Goal: Task Accomplishment & Management: Complete application form

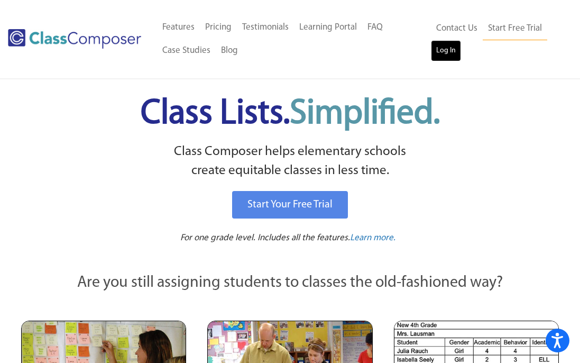
click at [452, 56] on link "Log In" at bounding box center [446, 50] width 30 height 21
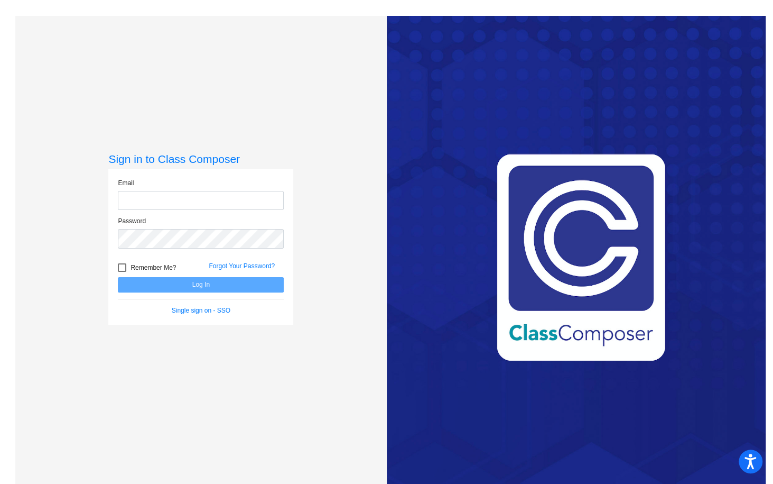
type input "[PERSON_NAME][EMAIL_ADDRESS][DOMAIN_NAME]"
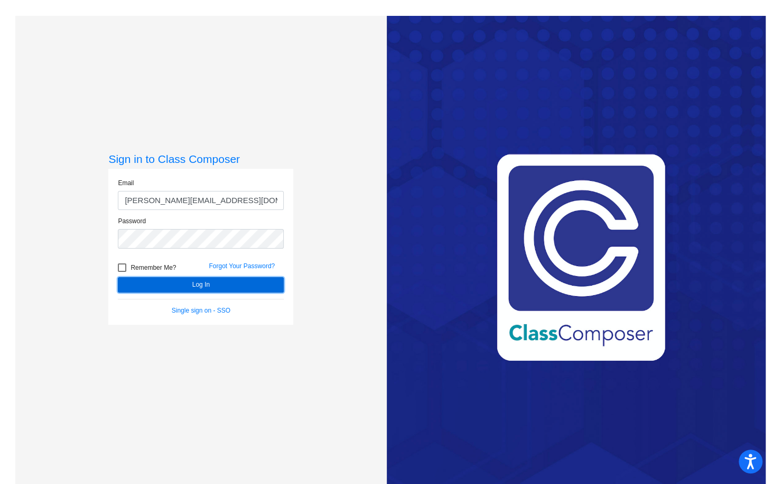
click at [204, 286] on button "Log In" at bounding box center [201, 284] width 166 height 15
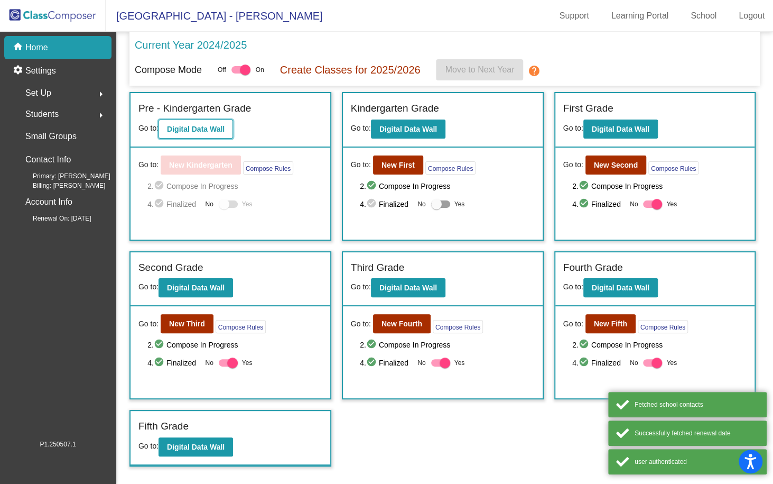
click at [213, 130] on b "Digital Data Wall" at bounding box center [196, 129] width 58 height 8
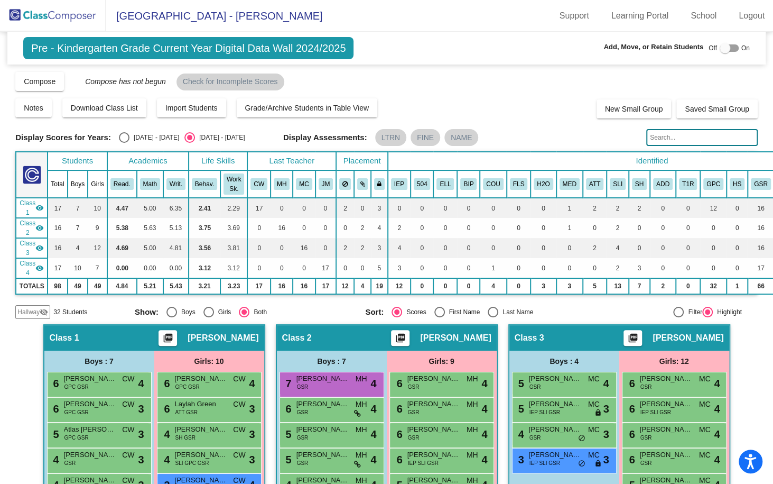
scroll to position [0, 1]
click at [724, 45] on div at bounding box center [728, 47] width 19 height 7
checkbox input "true"
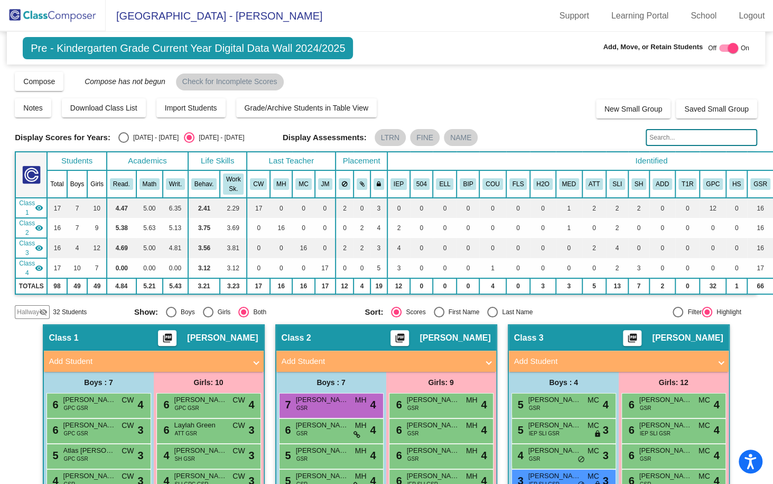
click at [63, 17] on img at bounding box center [53, 15] width 106 height 31
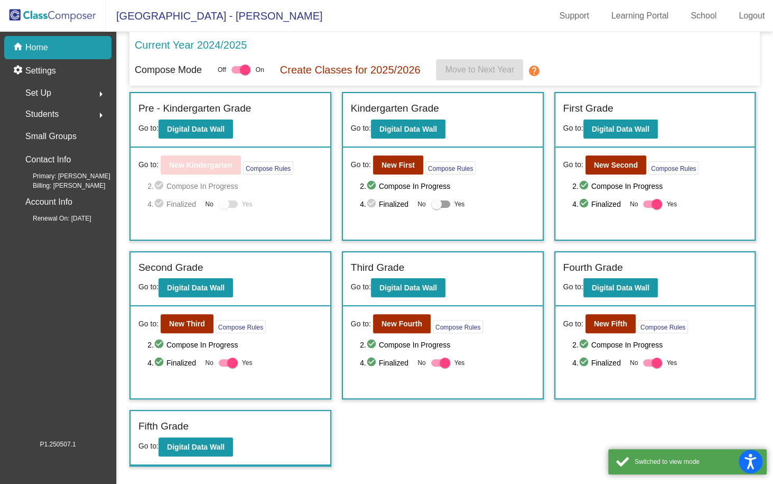
click at [55, 86] on div "Set Up arrow_right" at bounding box center [61, 92] width 101 height 21
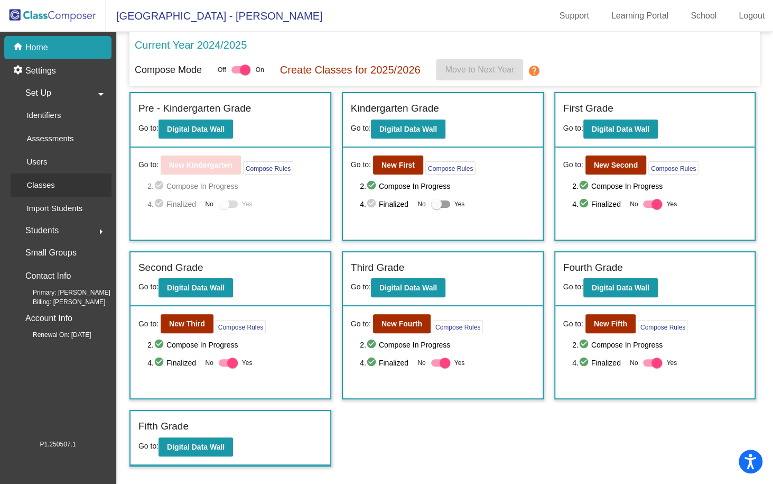
click at [36, 180] on p "Classes" at bounding box center [40, 185] width 28 height 13
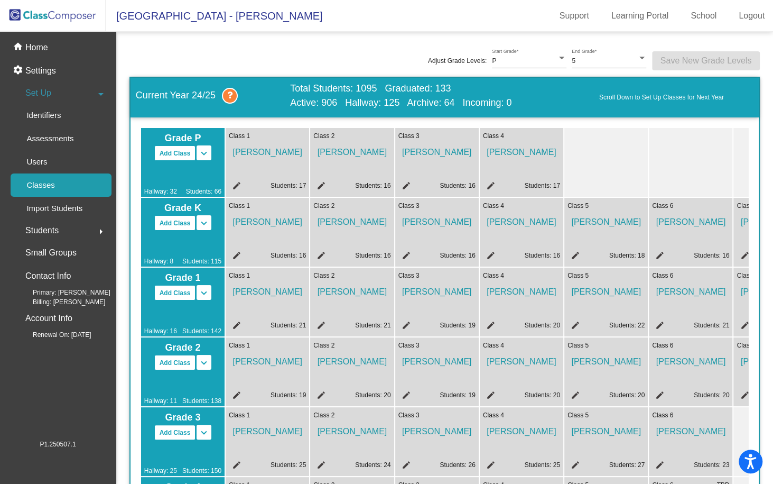
scroll to position [2, 0]
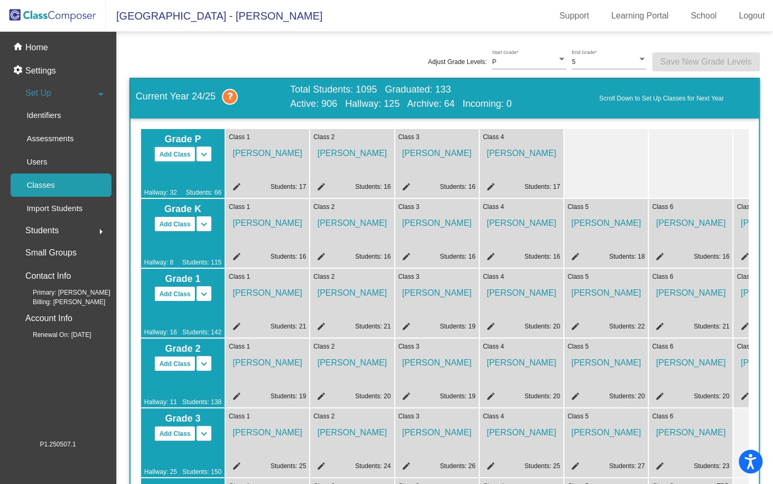
click at [173, 158] on button "Add Class" at bounding box center [175, 153] width 42 height 15
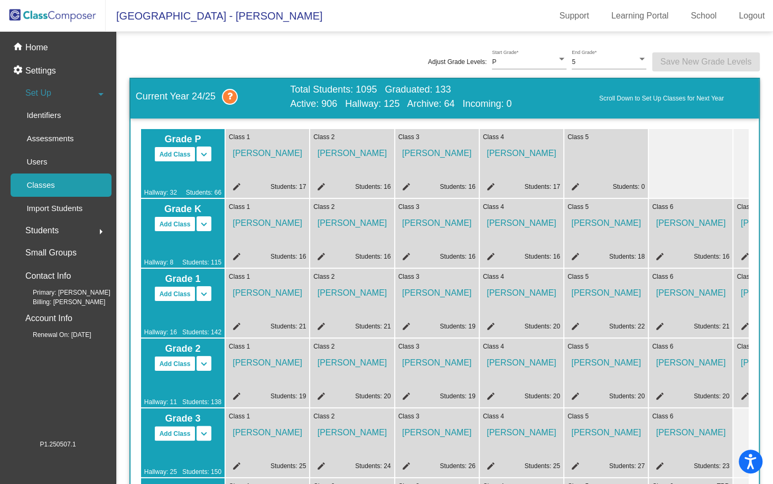
click at [573, 188] on mat-icon "edit" at bounding box center [574, 188] width 13 height 13
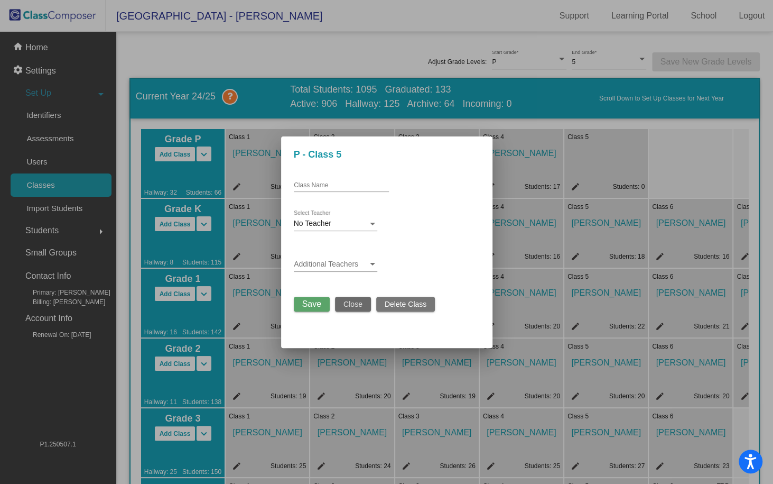
click at [359, 302] on span "Close" at bounding box center [353, 304] width 19 height 8
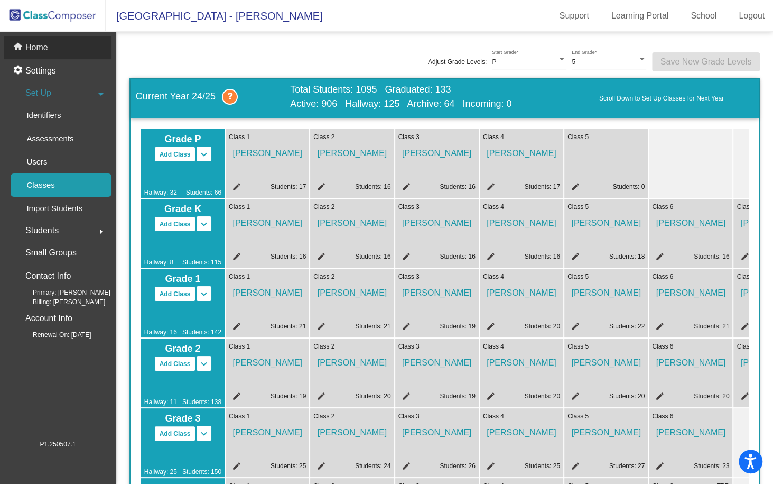
click at [39, 47] on p "Home" at bounding box center [36, 47] width 23 height 13
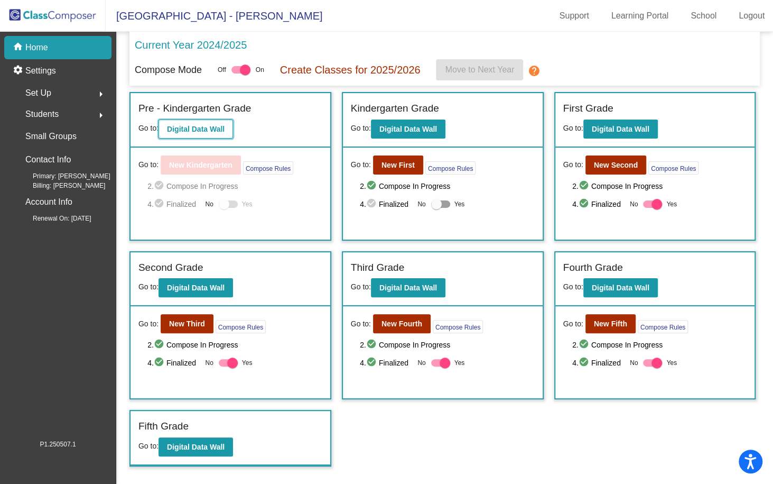
click at [205, 133] on button "Digital Data Wall" at bounding box center [196, 128] width 75 height 19
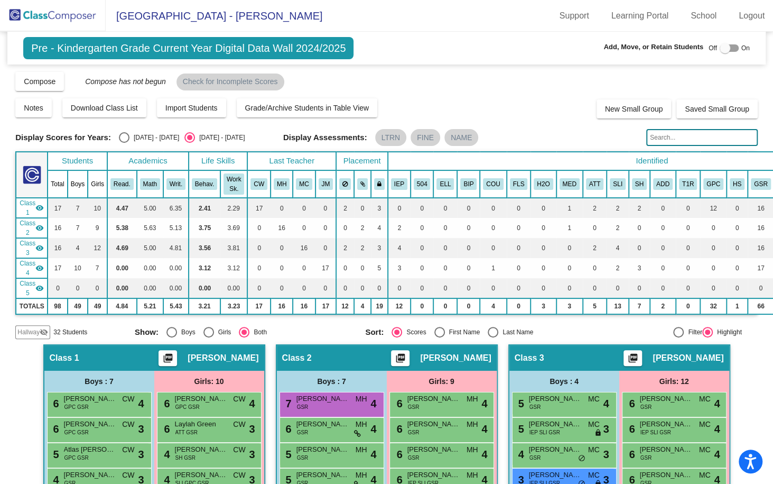
click at [661, 134] on input "text" at bounding box center [703, 137] width 112 height 17
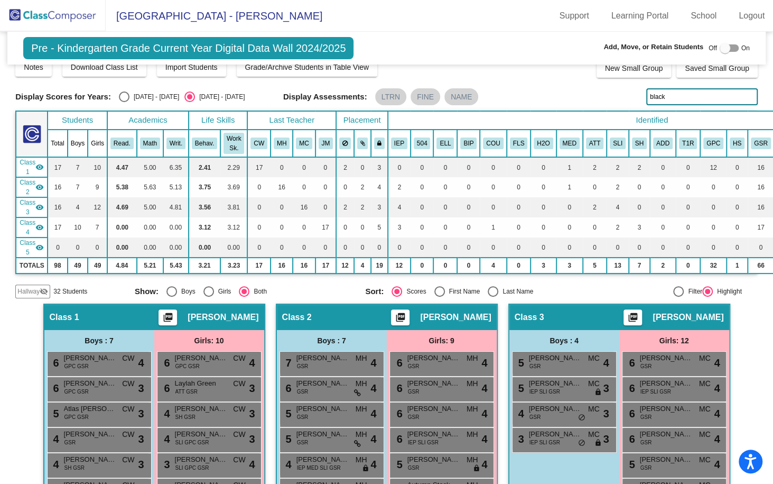
scroll to position [39, 0]
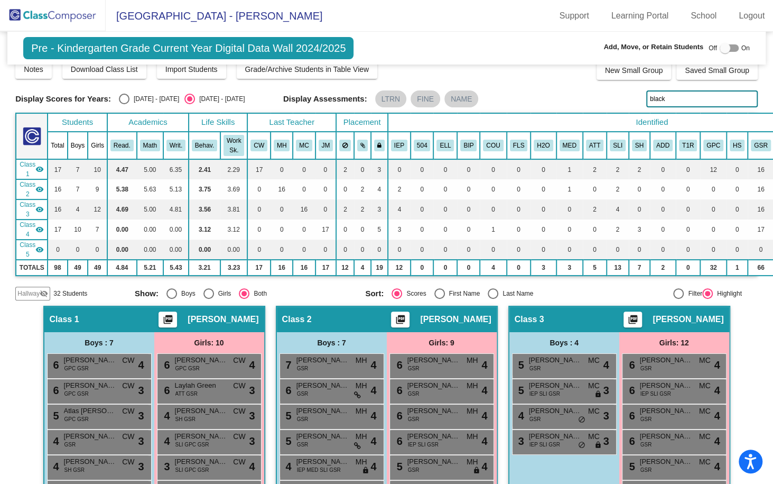
type input "black"
click at [720, 52] on div at bounding box center [725, 48] width 11 height 11
checkbox input "true"
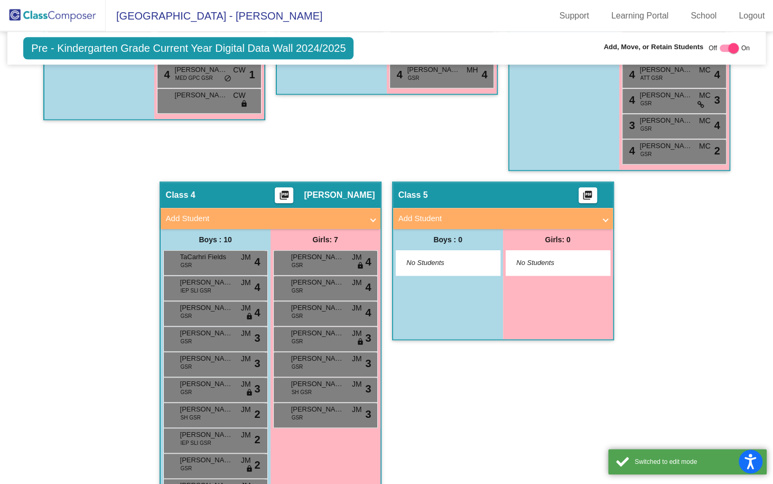
scroll to position [594, 0]
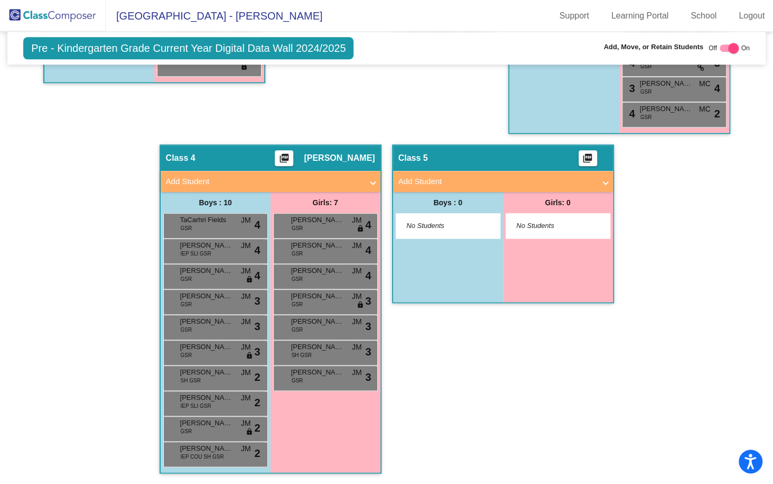
click at [594, 176] on span "Add Student" at bounding box center [501, 182] width 205 height 12
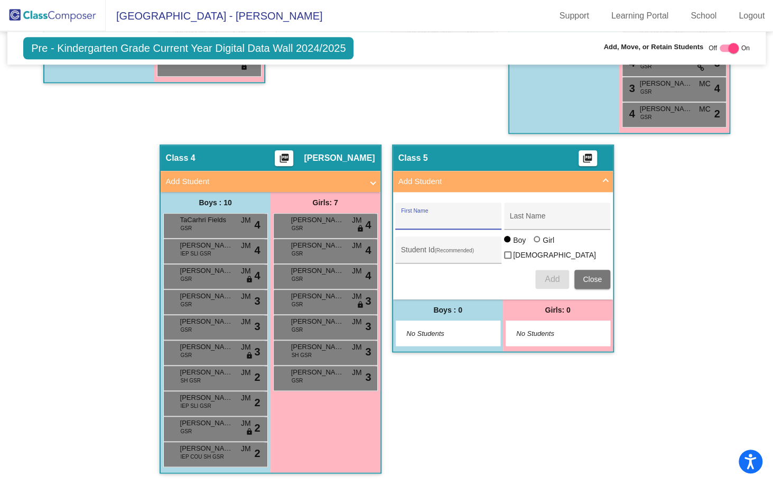
click at [427, 216] on input "First Name" at bounding box center [448, 220] width 95 height 8
type input "Jacqueline"
type input "Black"
click at [537, 239] on div at bounding box center [537, 239] width 6 height 6
click at [538, 244] on input "Girl" at bounding box center [538, 244] width 1 height 1
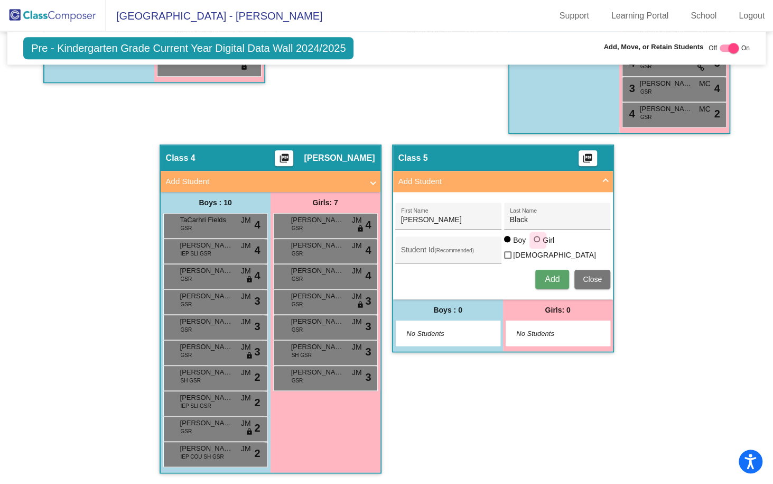
radio input "true"
click at [546, 274] on span "Add" at bounding box center [552, 278] width 15 height 9
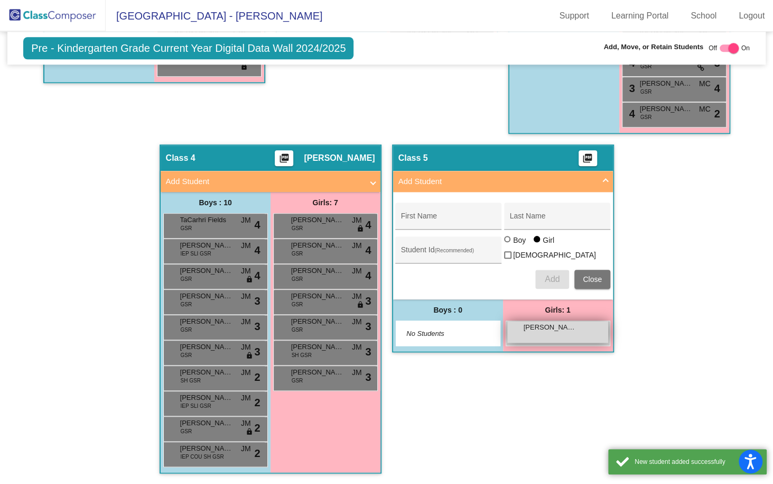
click at [575, 324] on div "Jacqueline Black lock do_not_disturb_alt" at bounding box center [558, 332] width 101 height 22
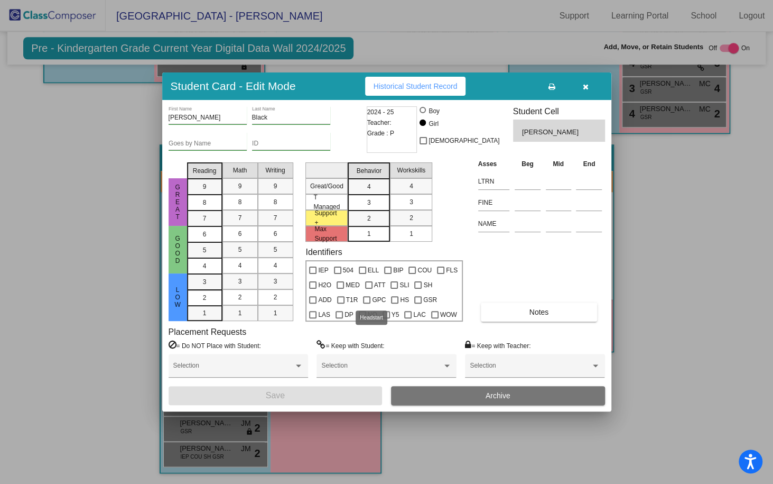
click at [391, 302] on div at bounding box center [394, 299] width 7 height 7
click at [394, 303] on input "HS" at bounding box center [394, 303] width 1 height 1
checkbox input "true"
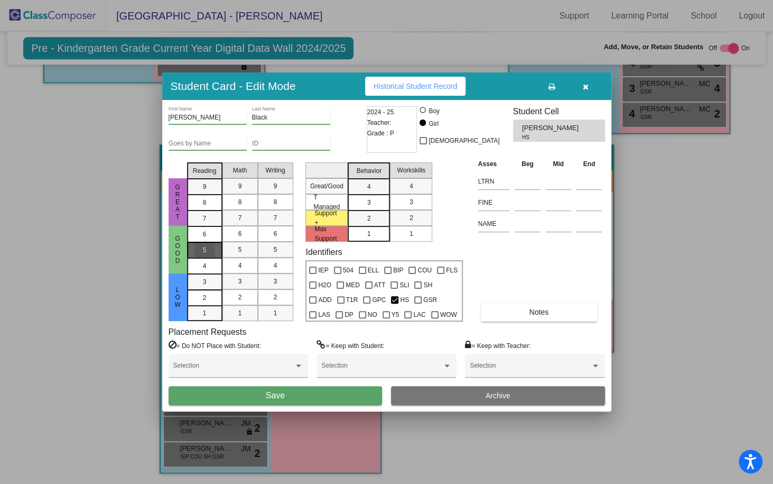
click at [215, 252] on mat-list-option "5" at bounding box center [204, 250] width 35 height 16
click at [249, 250] on div "5" at bounding box center [240, 250] width 21 height 16
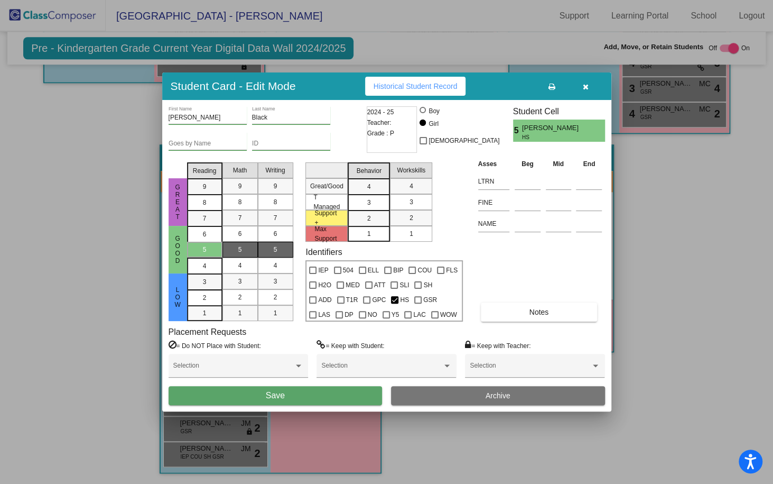
click at [266, 251] on div "5" at bounding box center [275, 250] width 21 height 16
click at [370, 191] on span "3" at bounding box center [369, 187] width 4 height 10
click at [396, 198] on mat-list-option "3" at bounding box center [411, 202] width 42 height 16
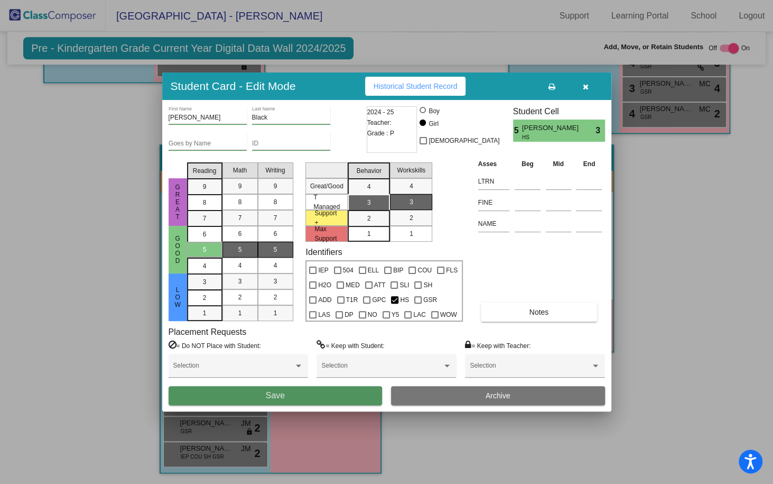
click at [274, 398] on span "Save" at bounding box center [275, 395] width 19 height 9
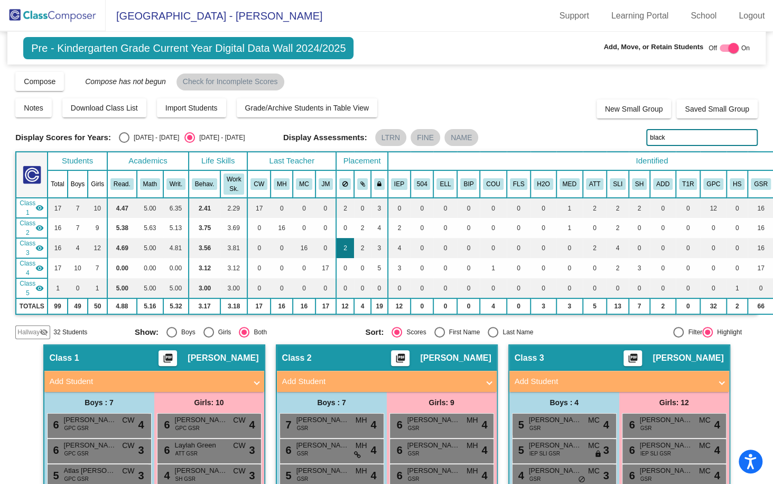
scroll to position [0, 137]
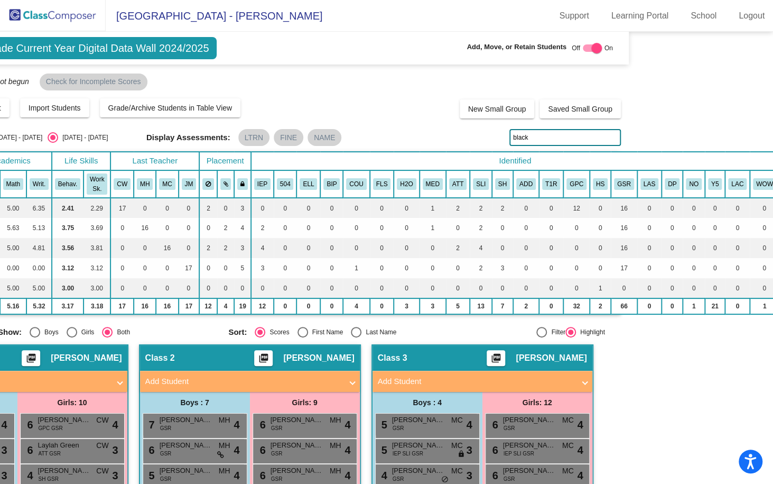
click at [536, 137] on input "black" at bounding box center [566, 137] width 112 height 17
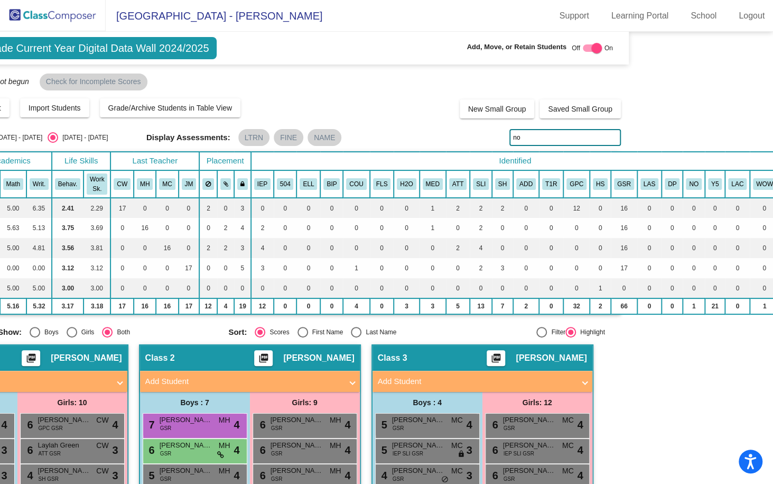
type input "n"
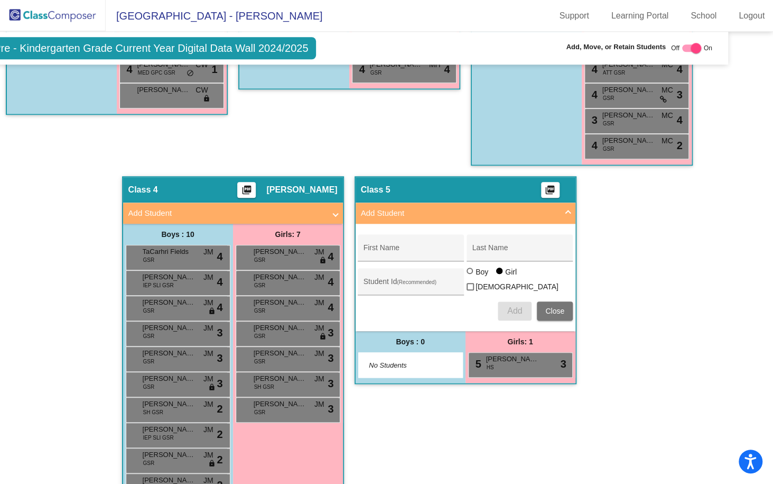
scroll to position [582, 38]
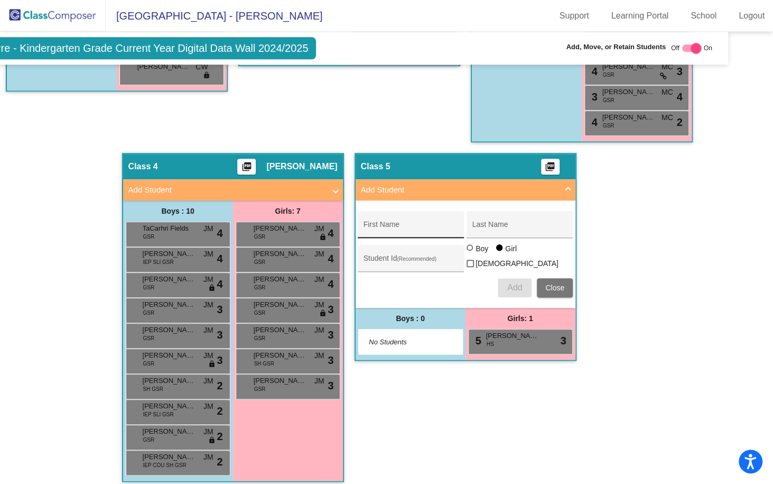
type input "bonn"
click at [414, 228] on input "First Name" at bounding box center [411, 228] width 95 height 8
type input "Rosalie"
type input "Bonnau"
click at [511, 283] on span "Add" at bounding box center [515, 287] width 15 height 9
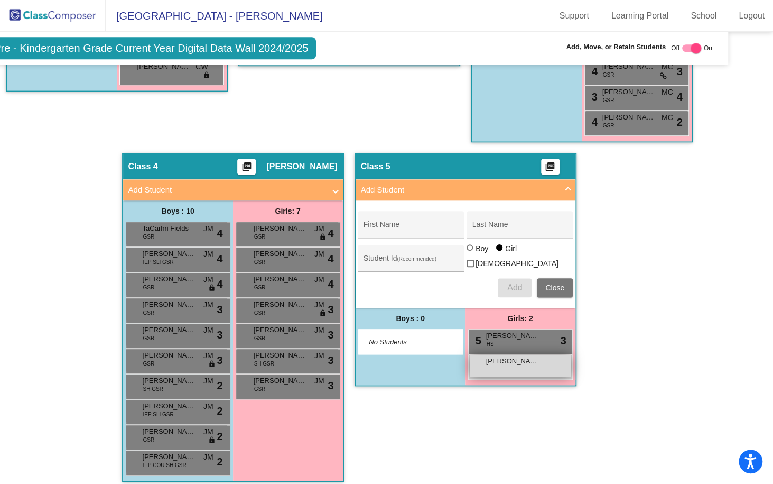
click at [514, 367] on div "Rosalie Bonnau lock do_not_disturb_alt" at bounding box center [520, 366] width 101 height 22
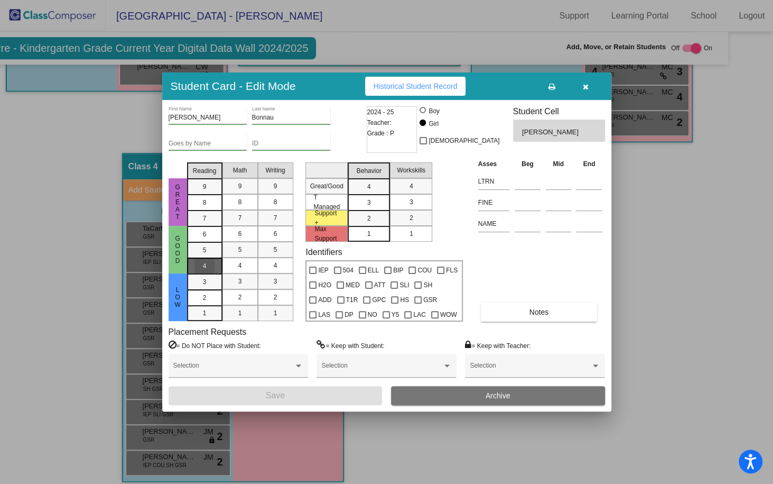
click at [207, 257] on mat-list-option "4" at bounding box center [204, 265] width 35 height 16
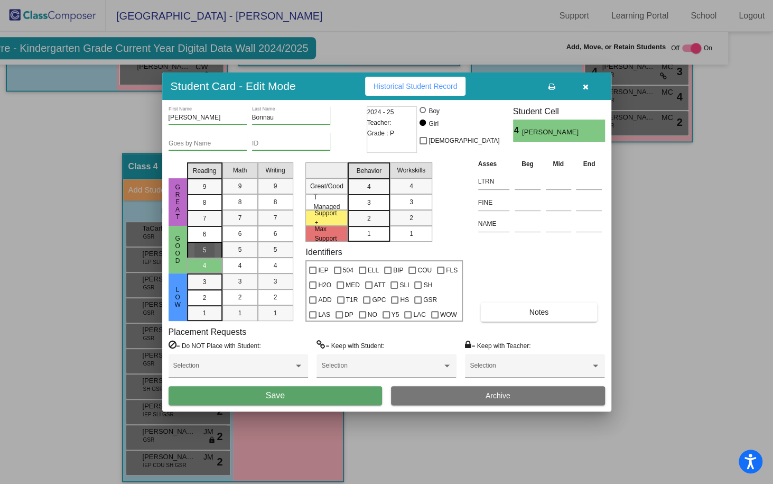
click at [205, 239] on span "5" at bounding box center [205, 234] width 4 height 10
click at [235, 246] on div "5" at bounding box center [240, 250] width 21 height 16
click at [270, 248] on div "5" at bounding box center [275, 250] width 21 height 16
click at [365, 195] on div "3" at bounding box center [369, 187] width 21 height 16
click at [398, 199] on mat-list-option "3" at bounding box center [411, 202] width 42 height 16
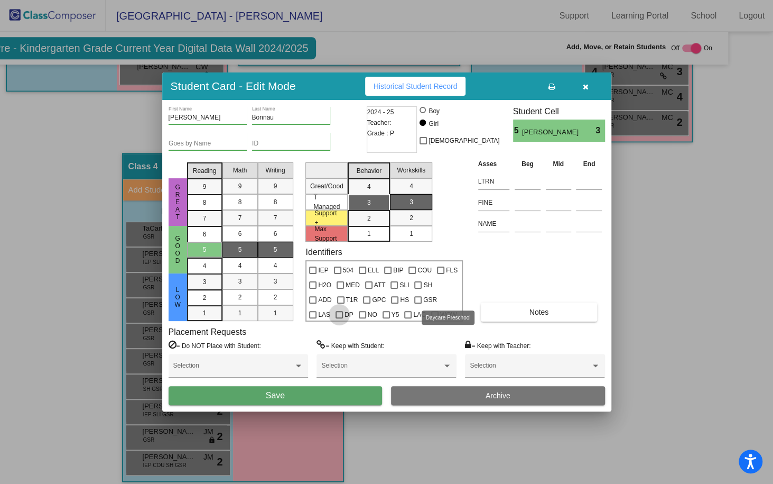
click at [343, 311] on div at bounding box center [339, 314] width 7 height 7
click at [339, 318] on input "DP" at bounding box center [339, 318] width 1 height 1
checkbox input "true"
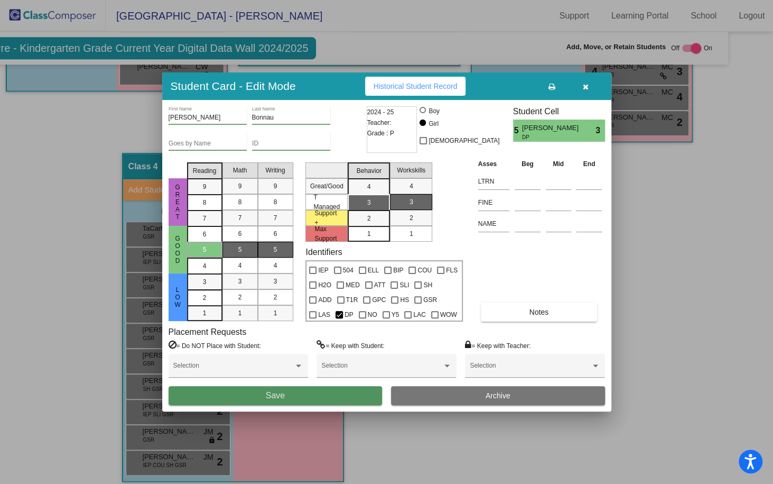
click at [289, 398] on button "Save" at bounding box center [276, 395] width 214 height 19
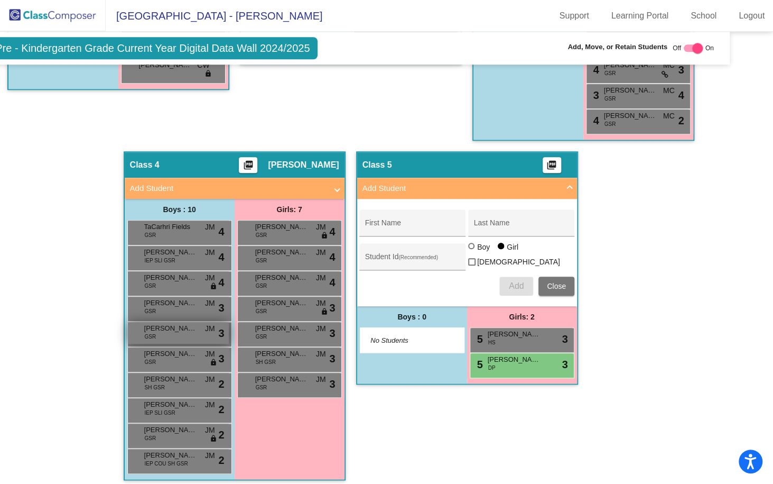
scroll to position [594, 36]
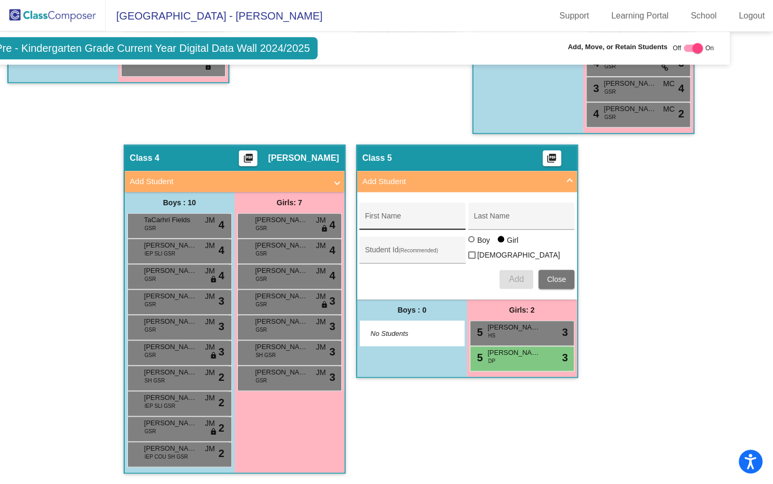
click at [404, 216] on input "First Name" at bounding box center [412, 220] width 95 height 8
type input "Bearham"
type input "Bowden"
click at [472, 242] on div at bounding box center [472, 240] width 8 height 8
click at [472, 244] on input "Boy" at bounding box center [472, 244] width 1 height 1
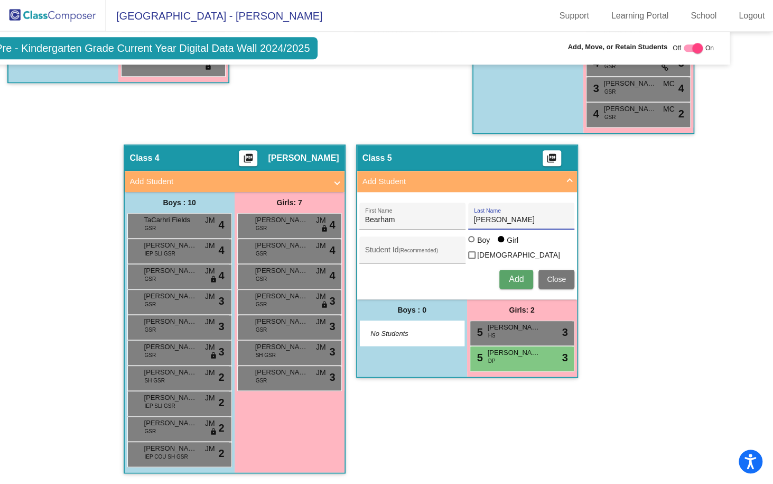
radio input "true"
click at [512, 274] on span "Add" at bounding box center [516, 278] width 15 height 9
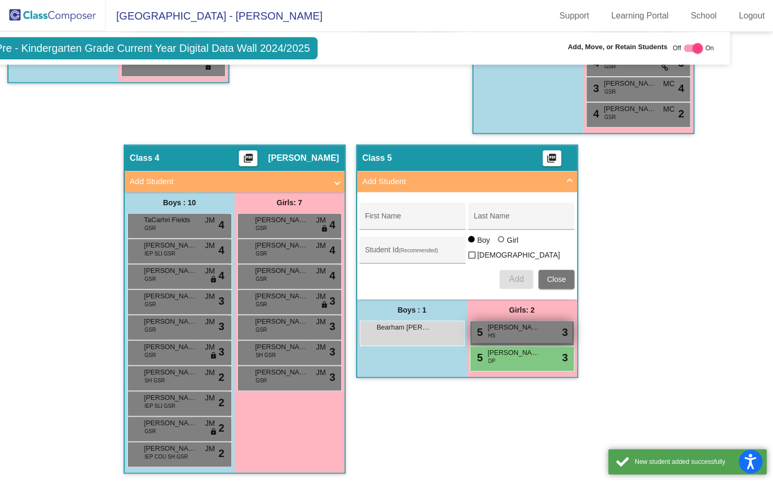
click at [515, 322] on span "Jacqueline Black" at bounding box center [514, 327] width 53 height 11
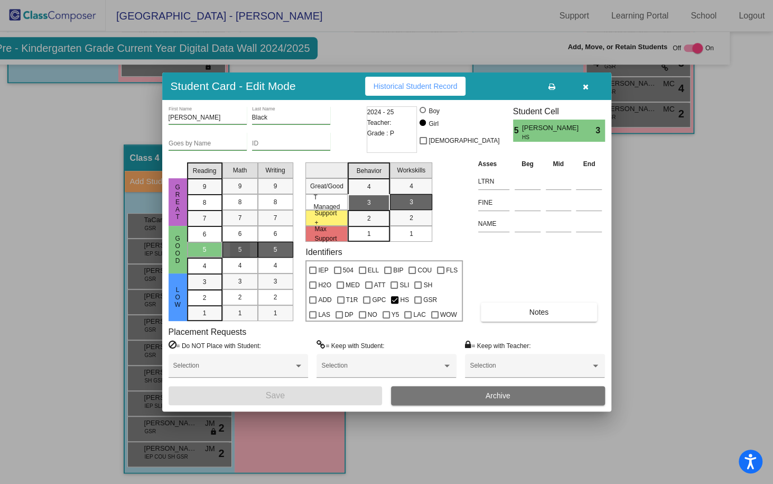
click at [241, 253] on span "5" at bounding box center [240, 250] width 4 height 10
click at [266, 253] on div "5" at bounding box center [275, 250] width 21 height 16
click at [382, 199] on mat-list-option "3" at bounding box center [369, 202] width 42 height 16
click at [400, 200] on mat-list-option "3" at bounding box center [411, 202] width 42 height 16
click at [582, 90] on button "button" at bounding box center [586, 86] width 34 height 19
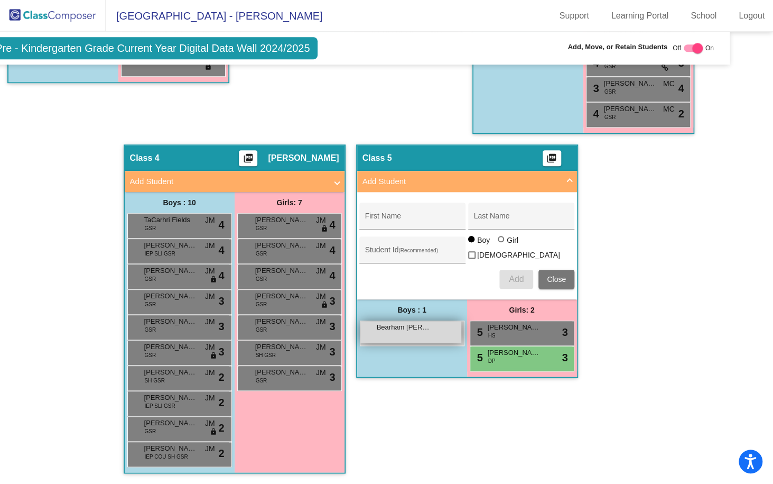
click at [407, 329] on div "Bearham Bowden lock do_not_disturb_alt" at bounding box center [411, 332] width 101 height 22
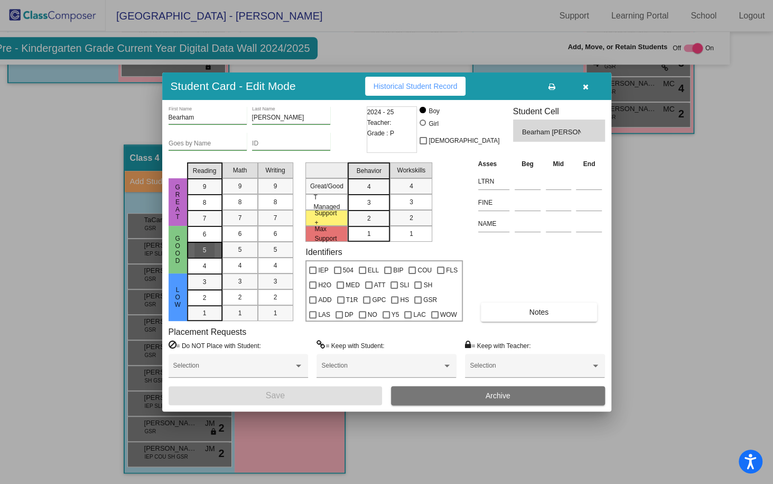
click at [218, 246] on mat-list-option "5" at bounding box center [204, 250] width 35 height 16
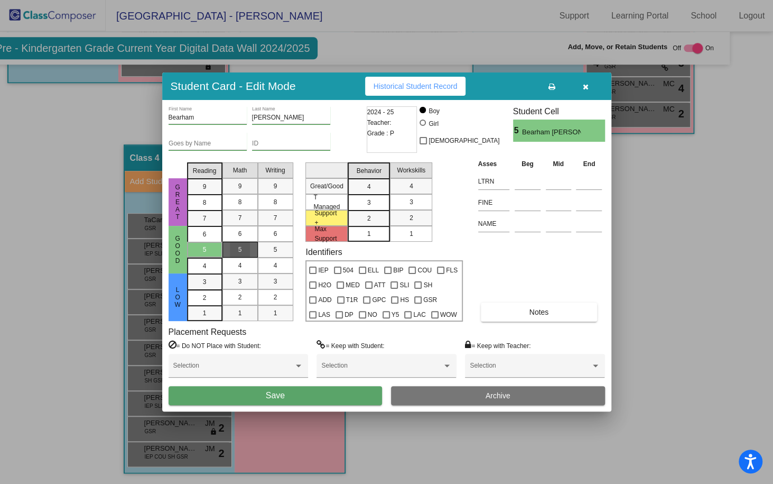
click at [250, 247] on mat-list-option "5" at bounding box center [240, 250] width 35 height 16
click at [270, 247] on div "5" at bounding box center [275, 250] width 21 height 16
click at [375, 195] on div "3" at bounding box center [369, 187] width 21 height 16
click at [391, 198] on mat-list-option "3" at bounding box center [411, 202] width 42 height 16
click at [343, 311] on div at bounding box center [339, 314] width 7 height 7
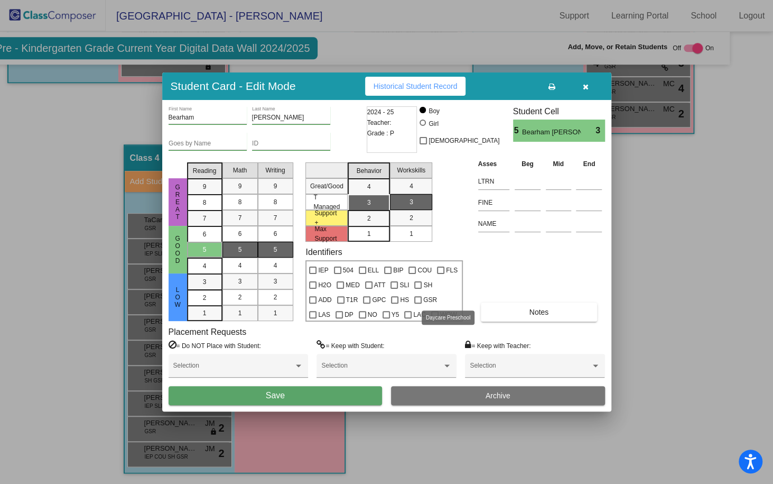
click at [339, 318] on input "DP" at bounding box center [339, 318] width 1 height 1
checkbox input "true"
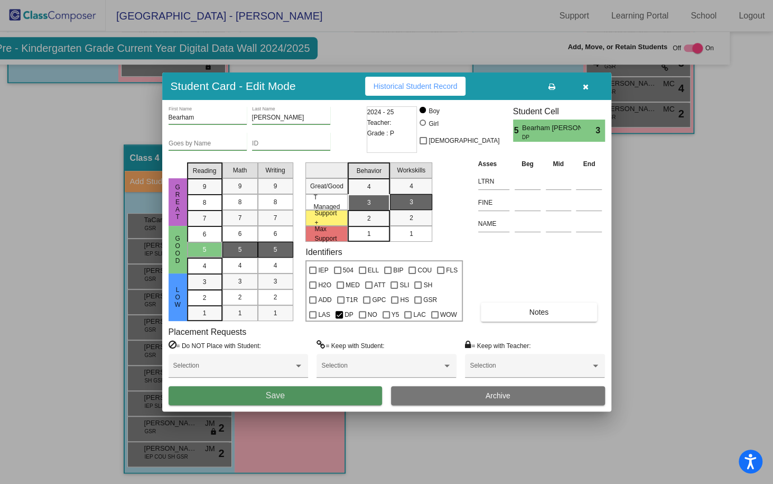
click at [286, 395] on button "Save" at bounding box center [276, 395] width 214 height 19
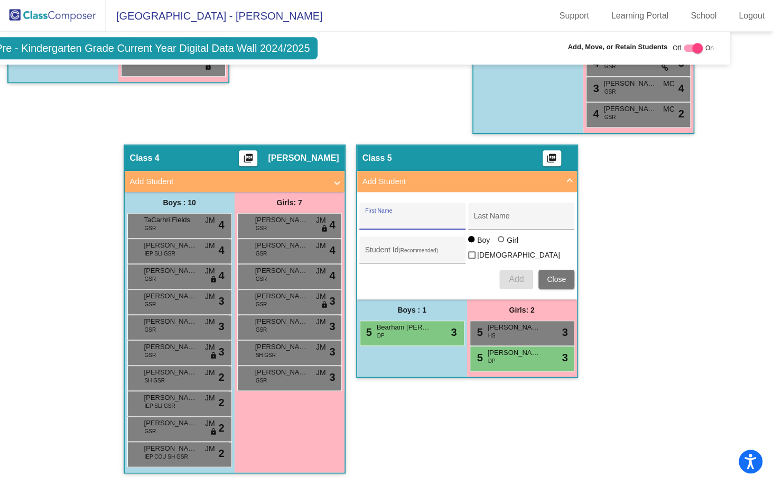
click at [393, 216] on input "First Name" at bounding box center [412, 220] width 95 height 8
type input "Elizabeth"
type input "Brunner-Burns"
click at [501, 238] on div at bounding box center [502, 240] width 8 height 8
click at [502, 244] on input "Girl" at bounding box center [502, 244] width 1 height 1
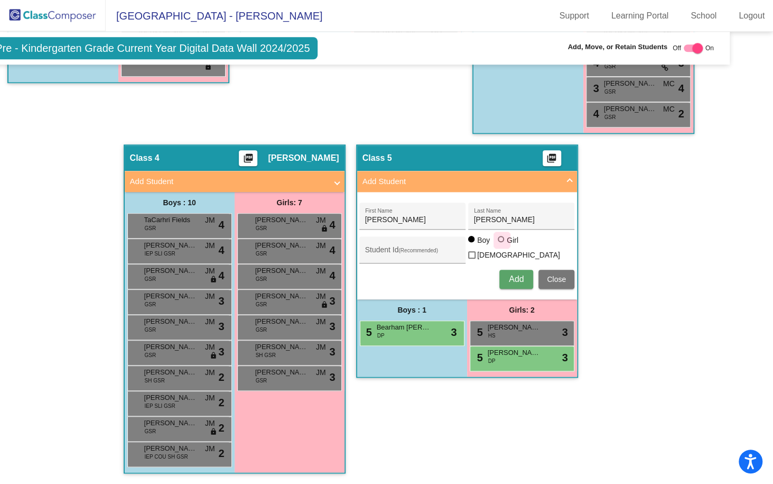
radio input "true"
click at [509, 274] on span "Add" at bounding box center [516, 278] width 15 height 9
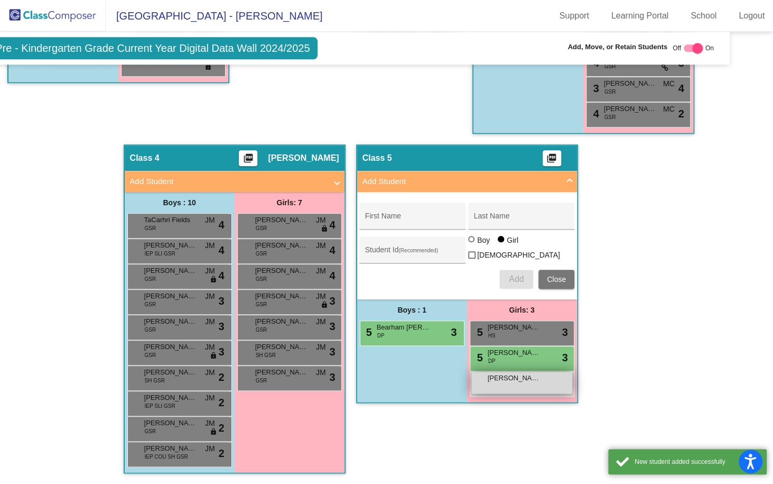
click at [525, 376] on div "Elizabeth Brunner-Burns lock do_not_disturb_alt" at bounding box center [522, 383] width 101 height 22
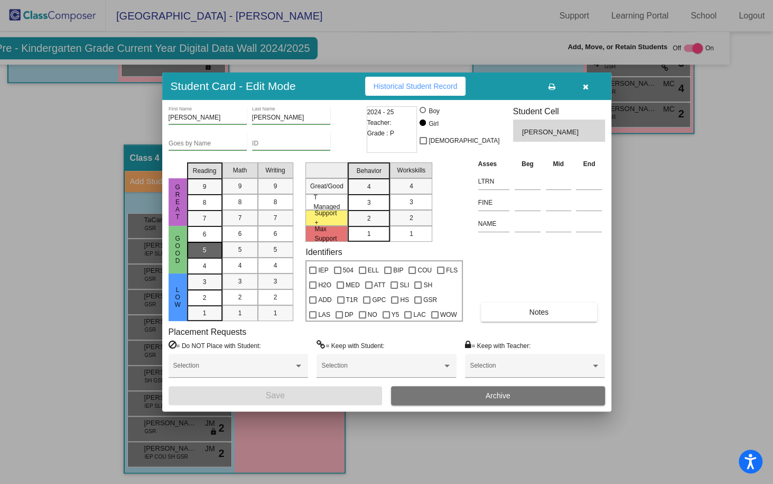
click at [218, 250] on mat-list-option "5" at bounding box center [204, 250] width 35 height 16
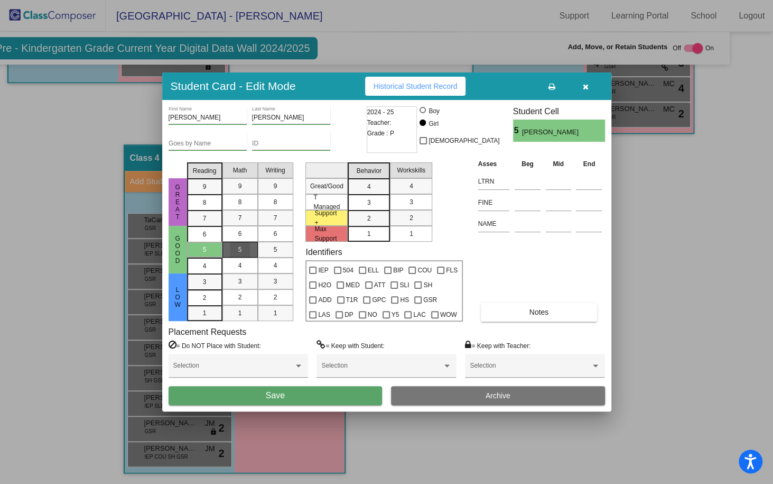
click at [239, 252] on span "5" at bounding box center [240, 250] width 4 height 10
click at [267, 253] on div "5" at bounding box center [275, 250] width 21 height 16
click at [375, 195] on div "3" at bounding box center [369, 187] width 21 height 16
click at [394, 202] on mat-list-option "3" at bounding box center [411, 202] width 42 height 16
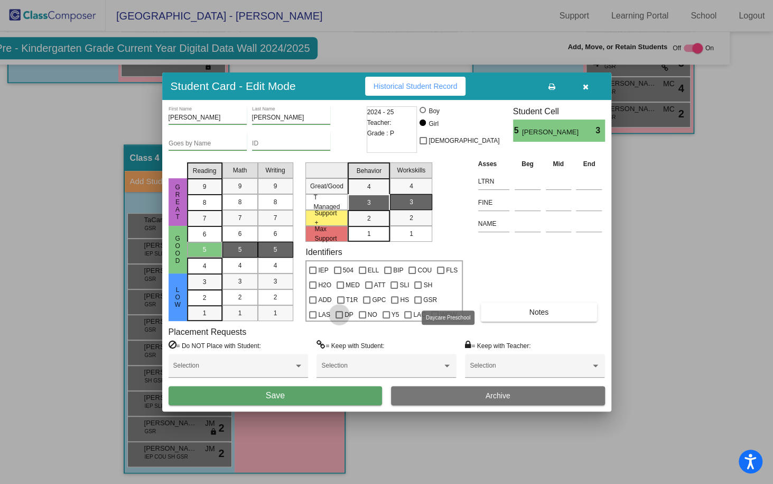
click at [343, 311] on div at bounding box center [339, 314] width 7 height 7
click at [339, 318] on input "DP" at bounding box center [339, 318] width 1 height 1
checkbox input "true"
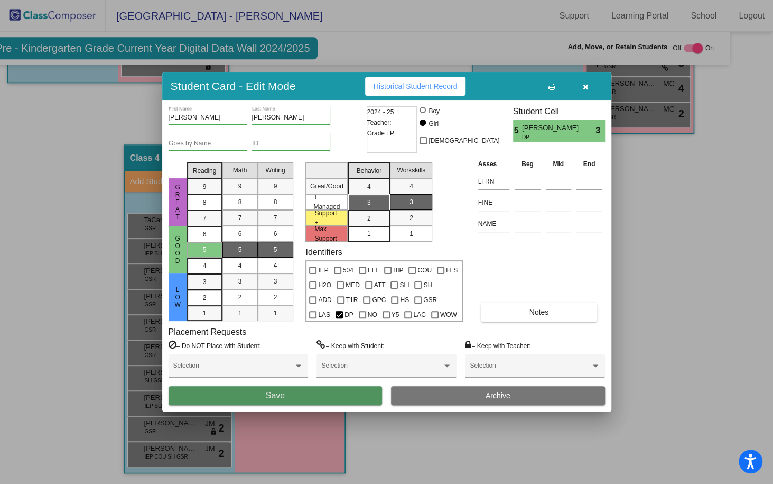
click at [284, 393] on span "Save" at bounding box center [275, 395] width 19 height 9
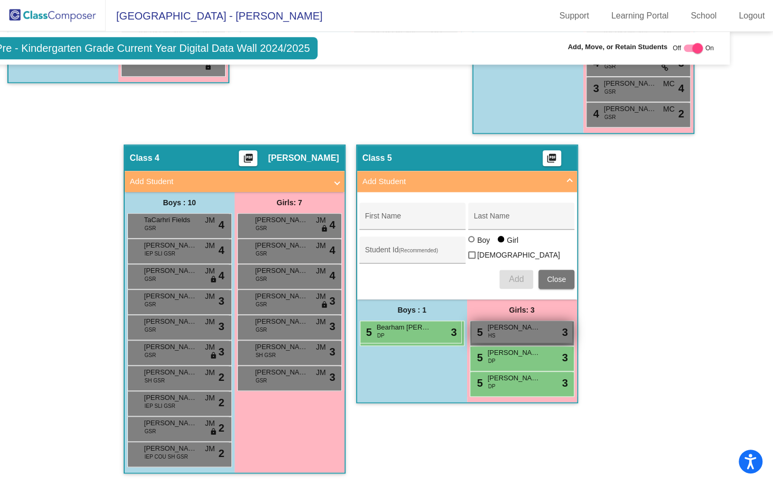
click at [494, 322] on span "Jacqueline Black" at bounding box center [514, 327] width 53 height 11
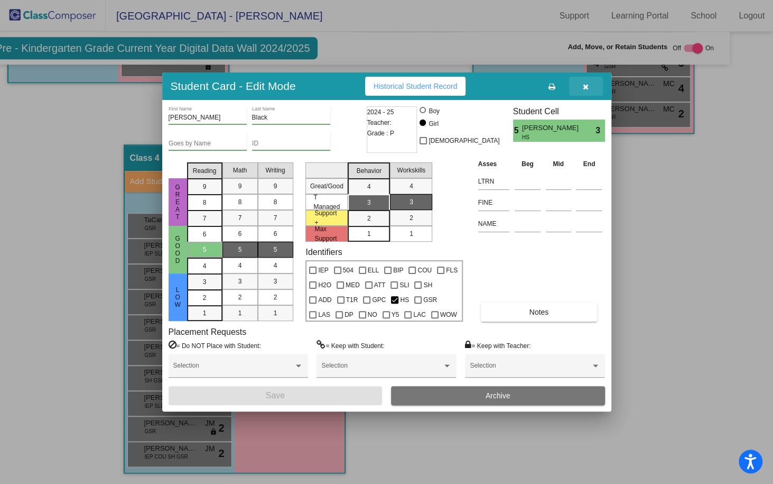
click at [584, 88] on icon "button" at bounding box center [586, 86] width 6 height 7
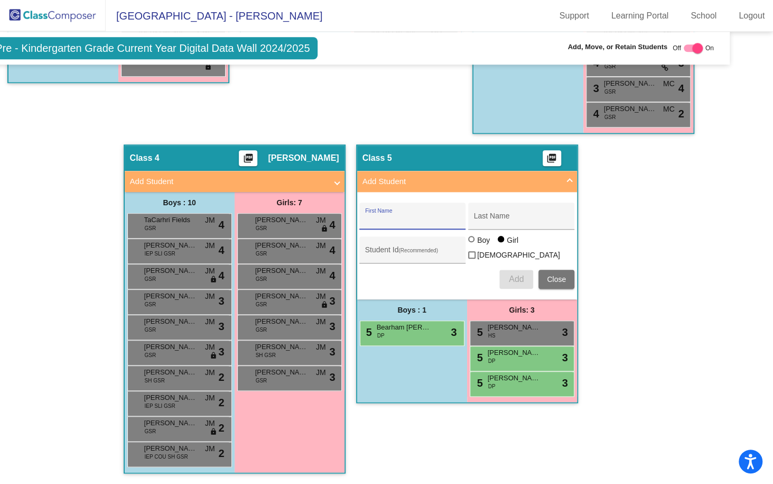
click at [387, 216] on input "First Name" at bounding box center [412, 220] width 95 height 8
type input "Lillian"
type input "Bullock"
click at [515, 274] on span "Add" at bounding box center [516, 278] width 15 height 9
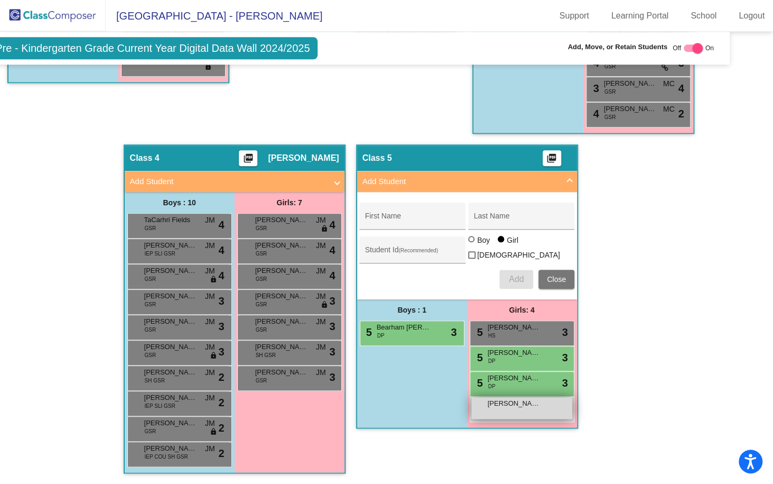
click at [503, 401] on div "Lillian Bullock lock do_not_disturb_alt" at bounding box center [522, 408] width 101 height 22
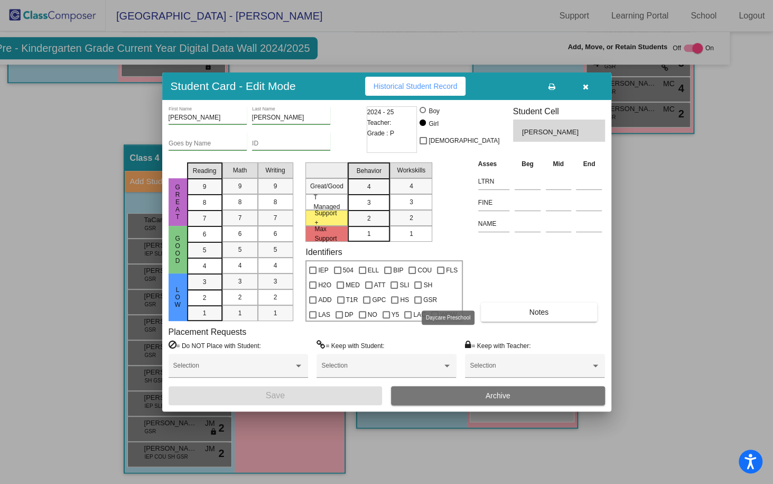
click at [354, 308] on label "DP" at bounding box center [345, 314] width 18 height 13
click at [339, 318] on input "DP" at bounding box center [339, 318] width 1 height 1
checkbox input "true"
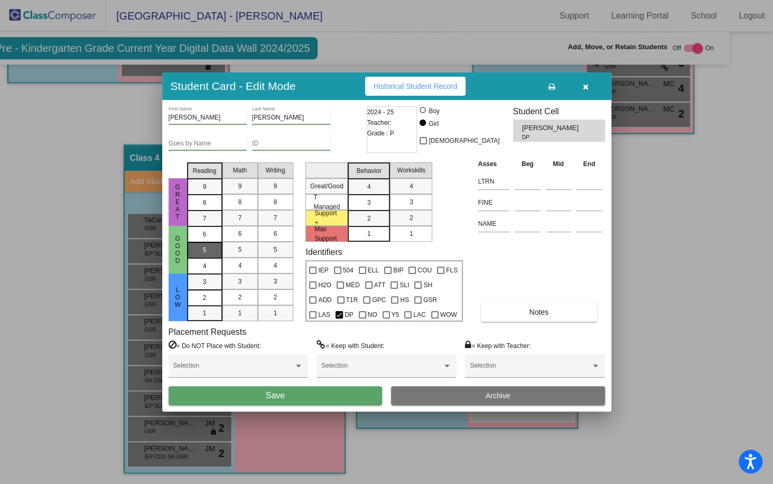
click at [212, 242] on div "5" at bounding box center [205, 234] width 21 height 16
click at [235, 249] on div "5" at bounding box center [240, 250] width 21 height 16
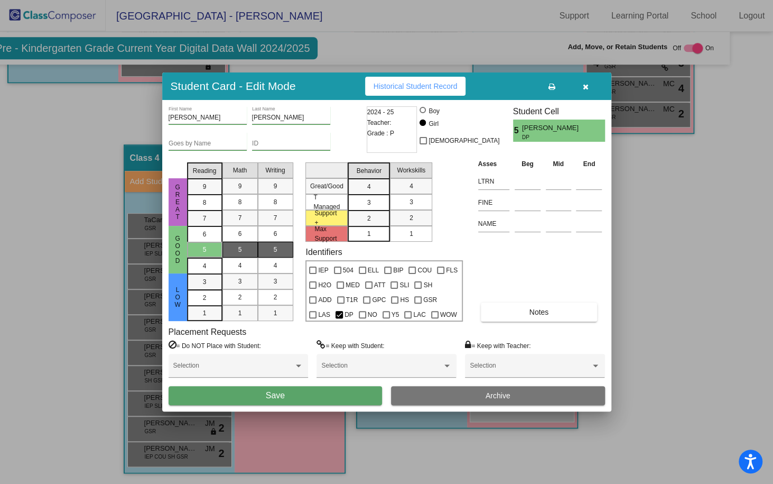
click at [265, 250] on div "5" at bounding box center [275, 250] width 21 height 16
click at [382, 201] on mat-list-option "3" at bounding box center [369, 202] width 42 height 16
click at [393, 201] on mat-list-option "3" at bounding box center [411, 202] width 42 height 16
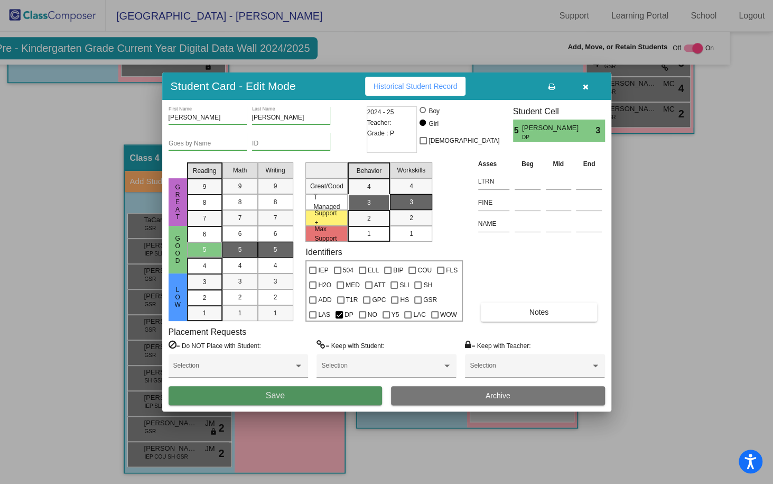
click at [276, 398] on span "Save" at bounding box center [275, 395] width 19 height 9
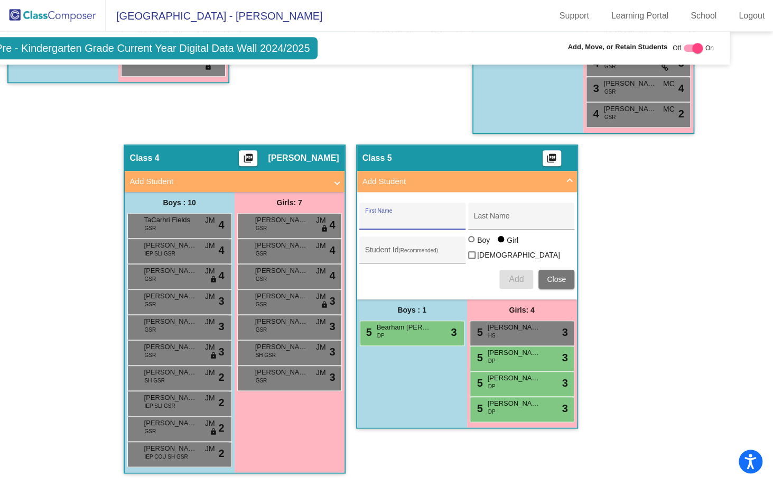
click at [404, 216] on input "First Name" at bounding box center [412, 220] width 95 height 8
type input "Emmett"
type input "Chavalia"
click at [472, 238] on div at bounding box center [472, 240] width 8 height 8
click at [472, 244] on input "Boy" at bounding box center [472, 244] width 1 height 1
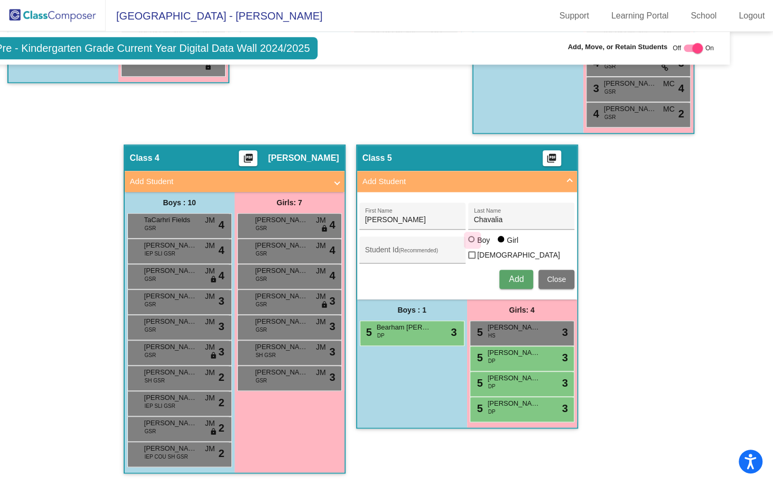
radio input "true"
click at [513, 274] on span "Add" at bounding box center [516, 278] width 15 height 9
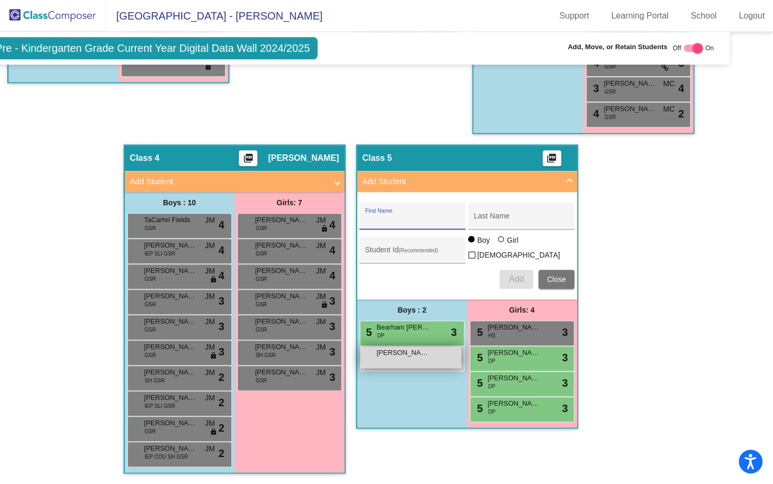
click at [417, 350] on div "Emmett Chavalia lock do_not_disturb_alt" at bounding box center [411, 357] width 101 height 22
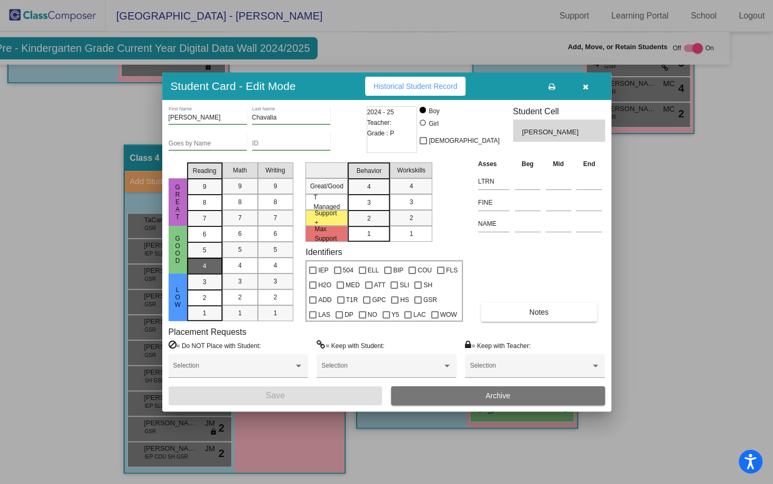
click at [197, 242] on div "4" at bounding box center [205, 234] width 21 height 16
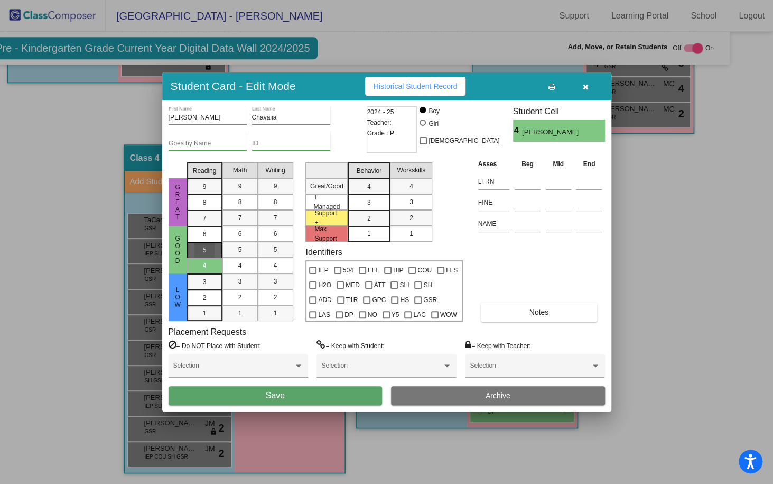
click at [198, 242] on div "5" at bounding box center [205, 234] width 21 height 16
click at [234, 255] on div "5" at bounding box center [240, 250] width 21 height 16
click at [277, 255] on div "5" at bounding box center [275, 250] width 21 height 16
click at [377, 195] on div "3" at bounding box center [369, 187] width 21 height 16
click at [398, 199] on mat-list-option "3" at bounding box center [411, 202] width 42 height 16
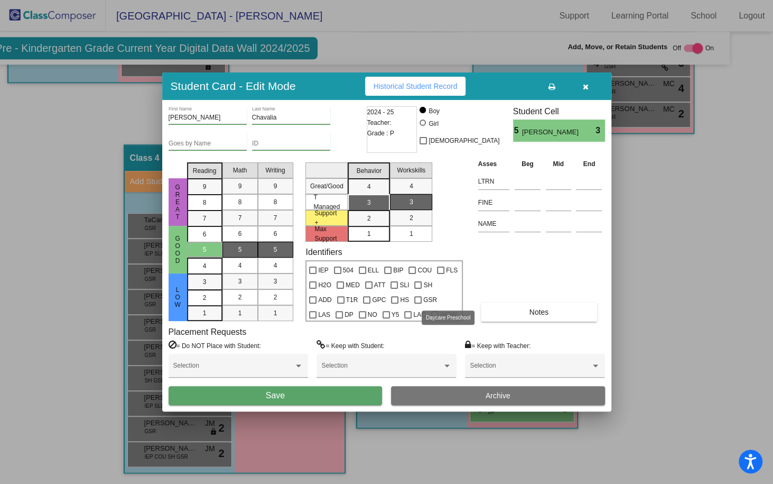
click at [343, 311] on div at bounding box center [339, 314] width 7 height 7
click at [339, 318] on input "DP" at bounding box center [339, 318] width 1 height 1
checkbox input "true"
click at [327, 386] on button "Save" at bounding box center [276, 395] width 214 height 19
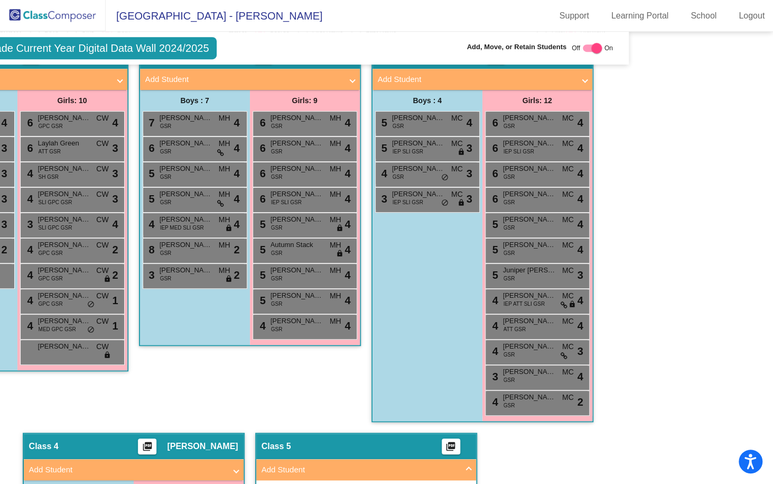
scroll to position [306, 135]
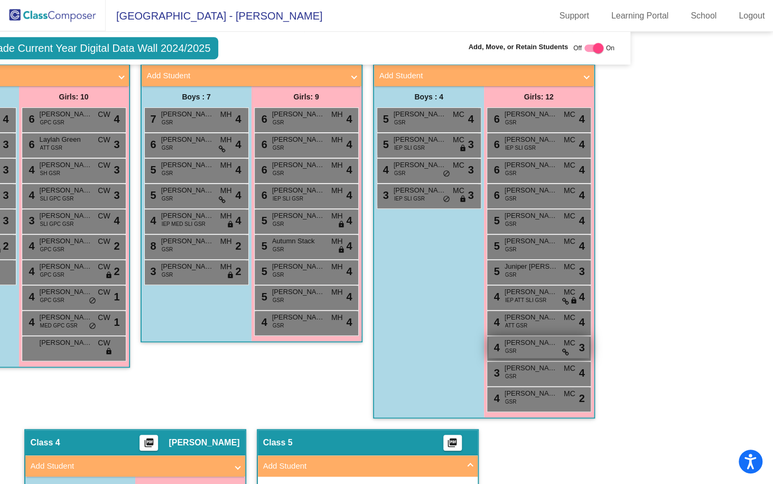
click at [510, 342] on span "Skylar Clifton" at bounding box center [531, 342] width 53 height 11
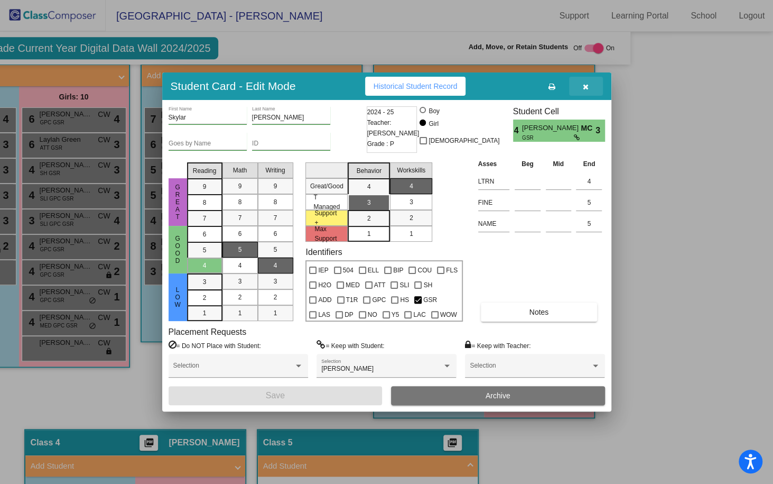
click at [586, 87] on icon "button" at bounding box center [586, 86] width 6 height 7
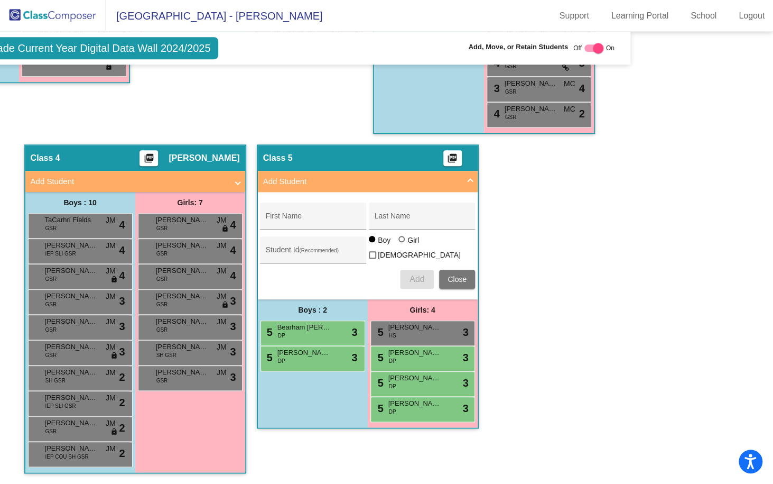
scroll to position [594, 135]
click at [315, 216] on input "First Name" at bounding box center [313, 220] width 95 height 8
type input "Carson"
type input "Cooper"
click at [400, 273] on button "Add" at bounding box center [417, 279] width 34 height 19
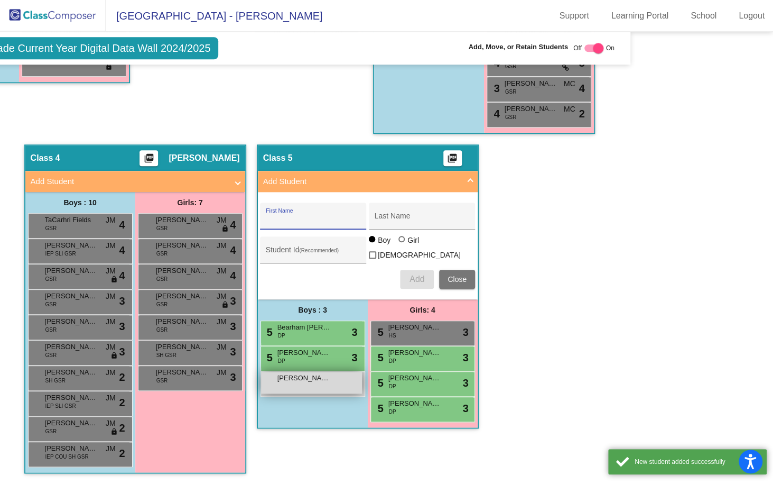
click at [266, 372] on div "Carson Cooper lock do_not_disturb_alt" at bounding box center [311, 383] width 101 height 22
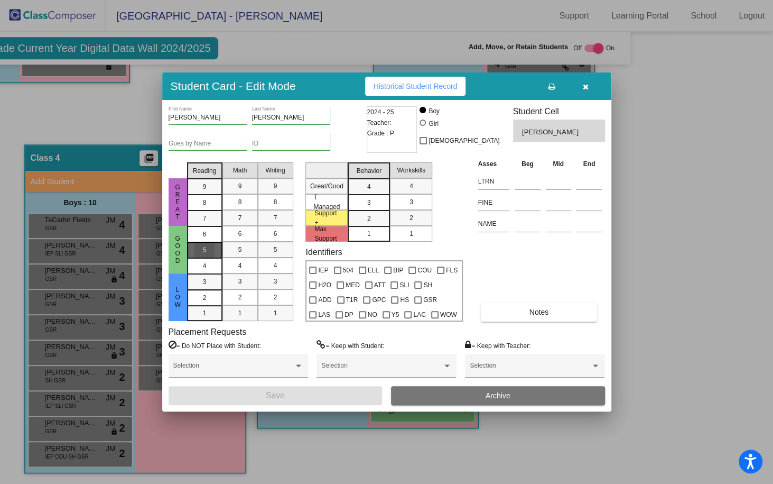
click at [214, 242] on div "5" at bounding box center [205, 234] width 21 height 16
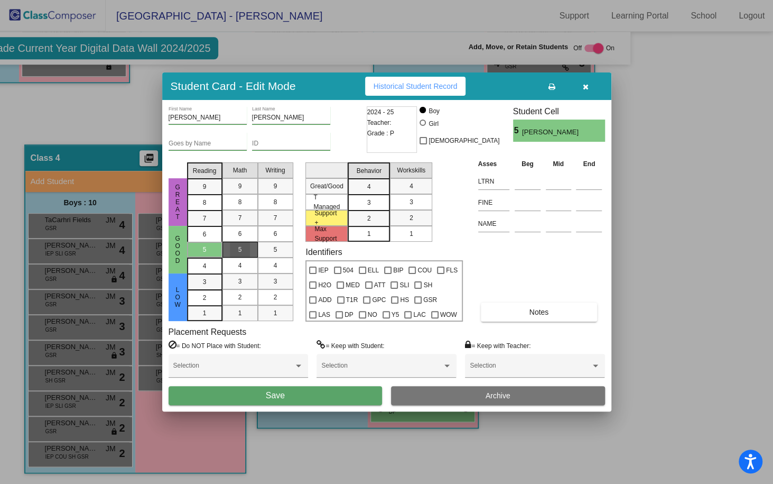
click at [234, 252] on div "5" at bounding box center [240, 250] width 21 height 16
click at [270, 252] on div "5" at bounding box center [275, 250] width 21 height 16
click at [379, 195] on div "3" at bounding box center [369, 187] width 21 height 16
click at [399, 201] on mat-list-option "3" at bounding box center [411, 202] width 42 height 16
click at [343, 311] on div at bounding box center [339, 314] width 7 height 7
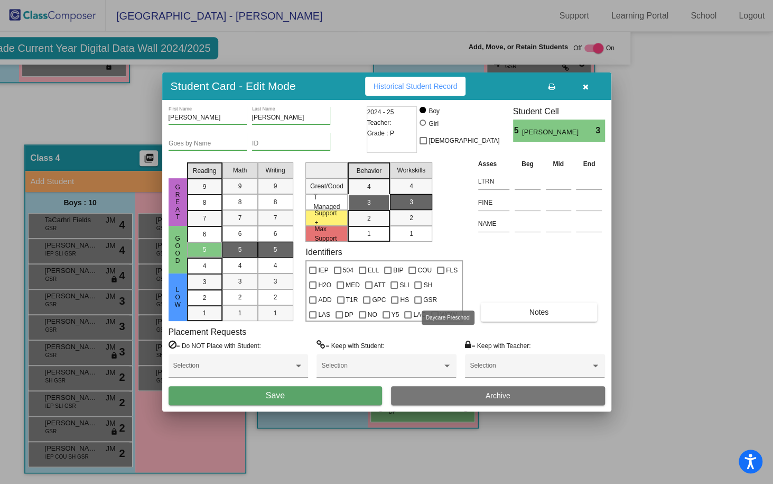
click at [339, 318] on input "DP" at bounding box center [339, 318] width 1 height 1
checkbox input "true"
click at [288, 399] on button "Save" at bounding box center [276, 395] width 214 height 19
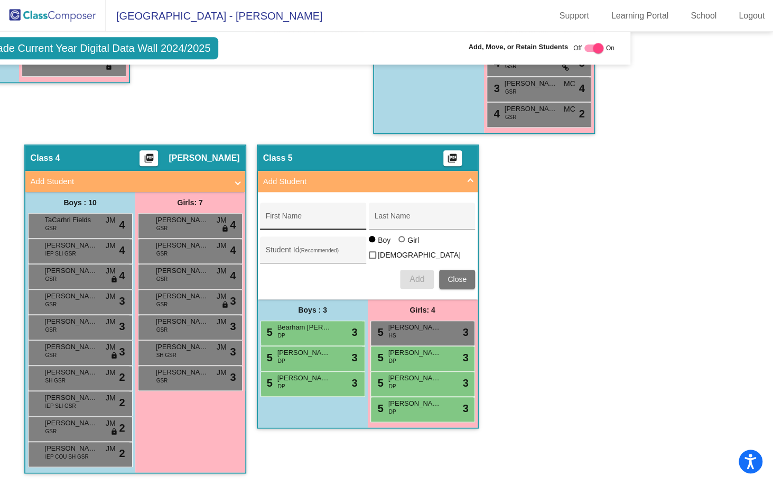
click at [297, 216] on input "First Name" at bounding box center [313, 220] width 95 height 8
type input "Nella"
type input "Deavey"
click at [399, 238] on div at bounding box center [402, 239] width 6 height 6
click at [402, 244] on input "Girl" at bounding box center [402, 244] width 1 height 1
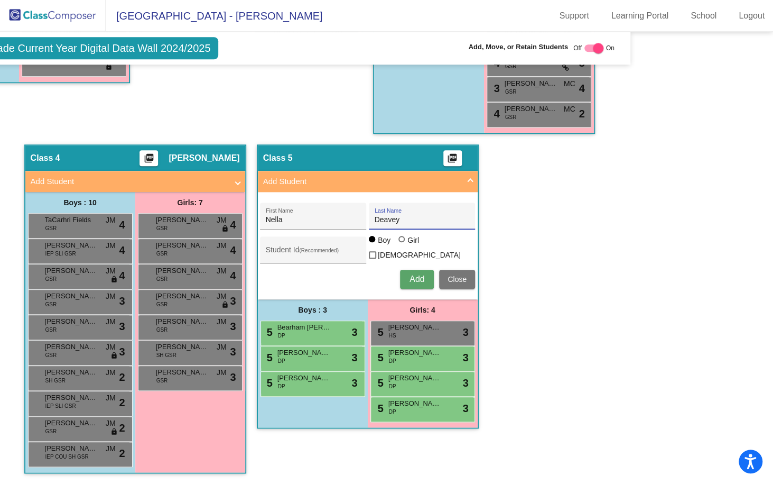
radio input "true"
click at [410, 274] on span "Add" at bounding box center [417, 278] width 15 height 9
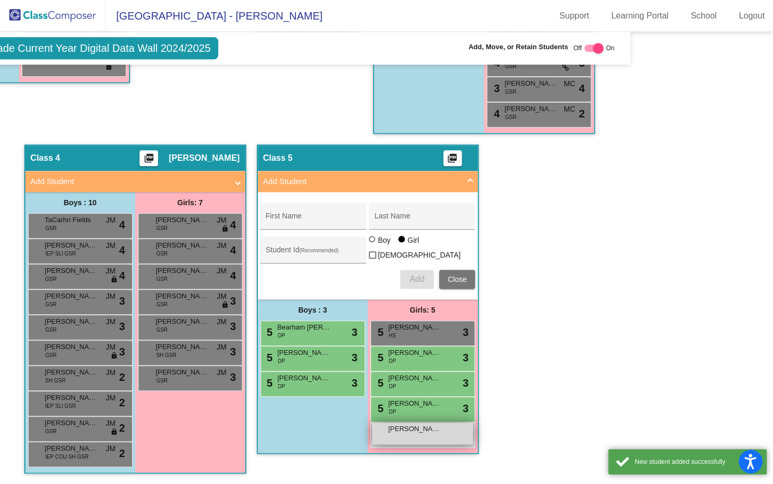
click at [400, 426] on span "Nella Deavey" at bounding box center [415, 428] width 53 height 11
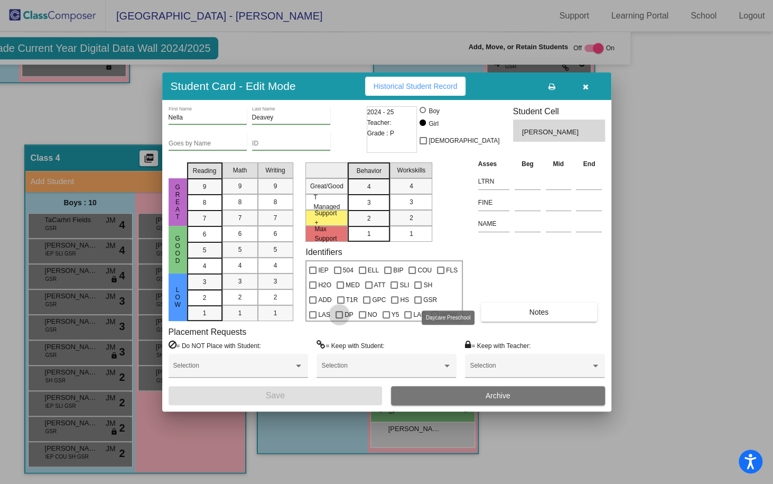
click at [343, 311] on div at bounding box center [339, 314] width 7 height 7
click at [339, 318] on input "DP" at bounding box center [339, 318] width 1 height 1
checkbox input "true"
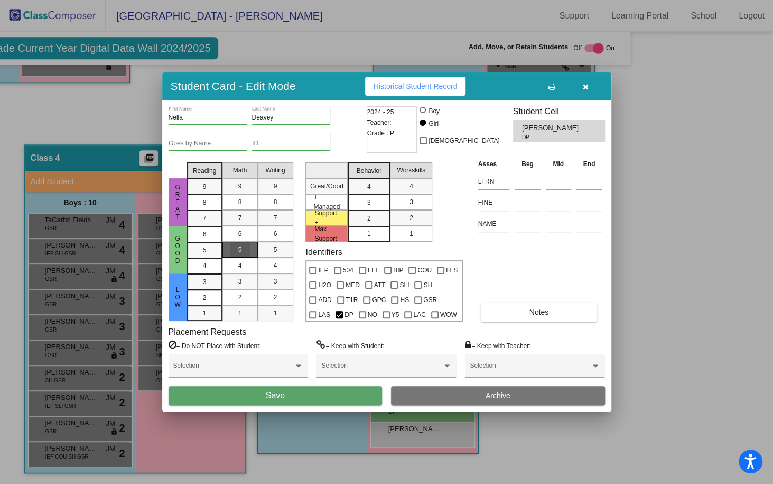
click at [227, 248] on mat-list-option "5" at bounding box center [240, 250] width 35 height 16
click at [196, 242] on div "5" at bounding box center [205, 234] width 21 height 16
click at [281, 248] on div "5" at bounding box center [275, 250] width 21 height 16
click at [364, 195] on div "3" at bounding box center [369, 187] width 21 height 16
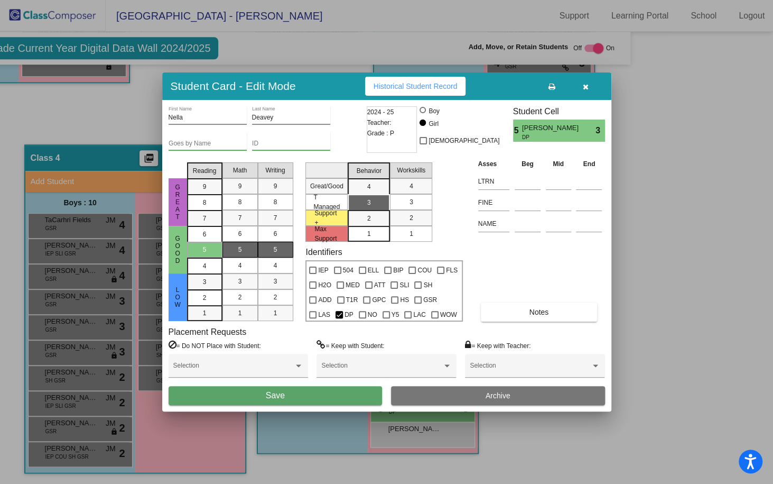
click at [405, 203] on div "3" at bounding box center [411, 202] width 21 height 16
click at [308, 390] on button "Save" at bounding box center [276, 395] width 214 height 19
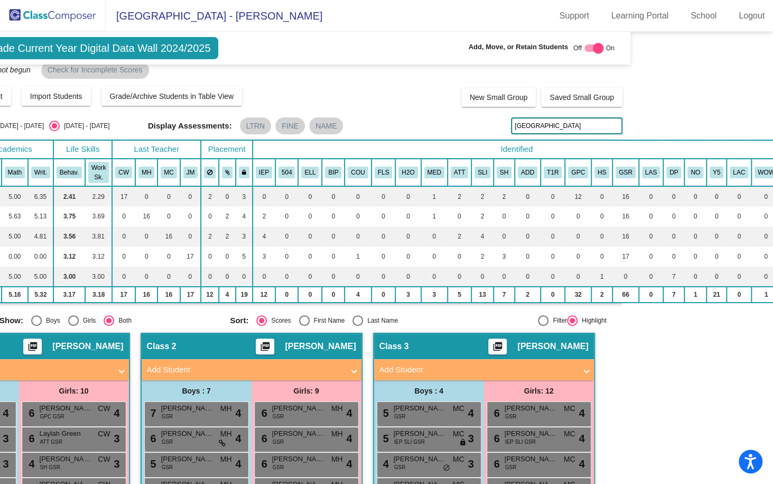
scroll to position [0, 135]
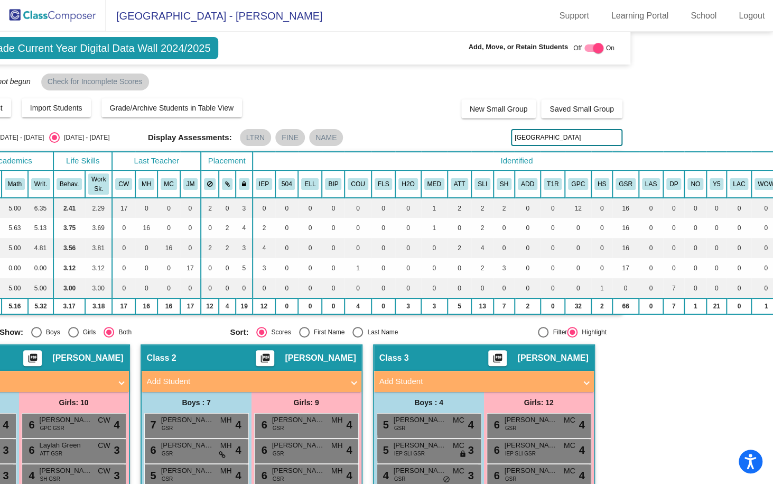
click at [520, 137] on input "bonn" at bounding box center [567, 137] width 112 height 17
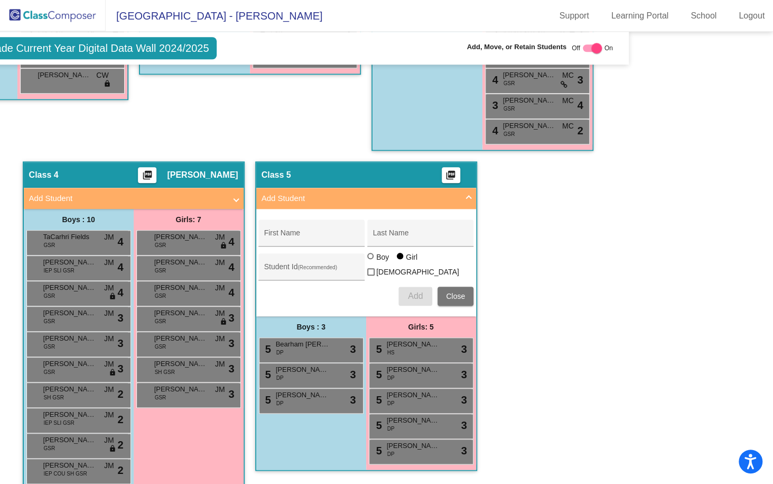
scroll to position [575, 137]
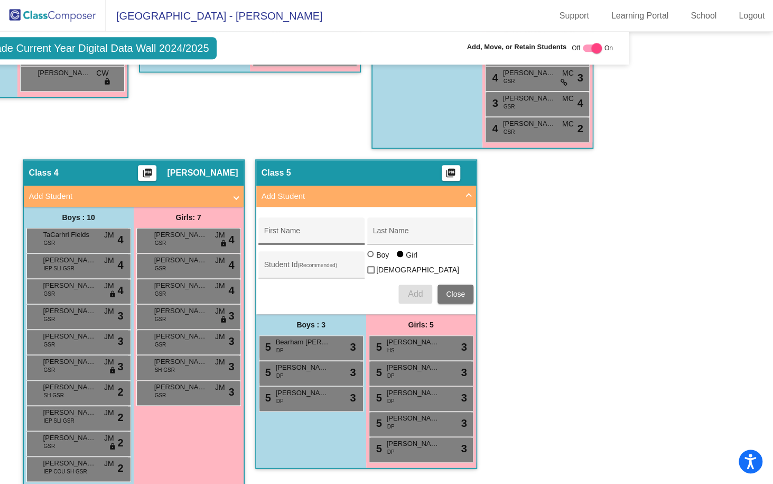
type input "rory"
click at [332, 225] on div "First Name" at bounding box center [311, 234] width 95 height 22
type input "Rory"
type input "Deines"
click at [410, 290] on span "Add" at bounding box center [415, 293] width 15 height 9
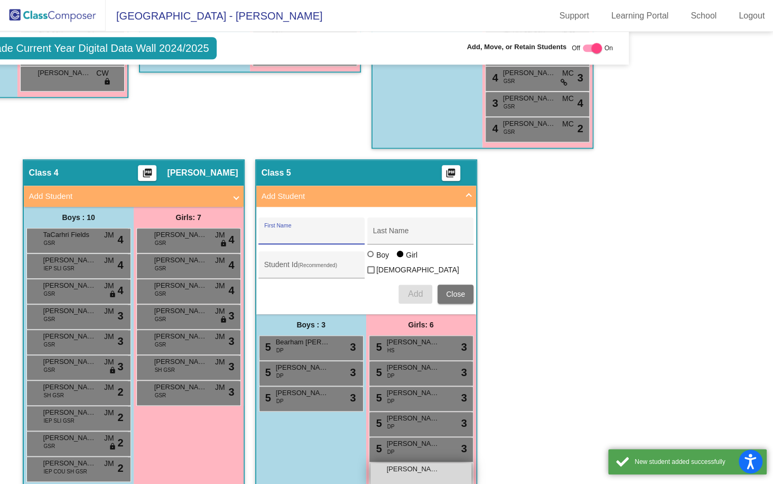
click at [412, 467] on span "Rory Deines" at bounding box center [413, 469] width 53 height 11
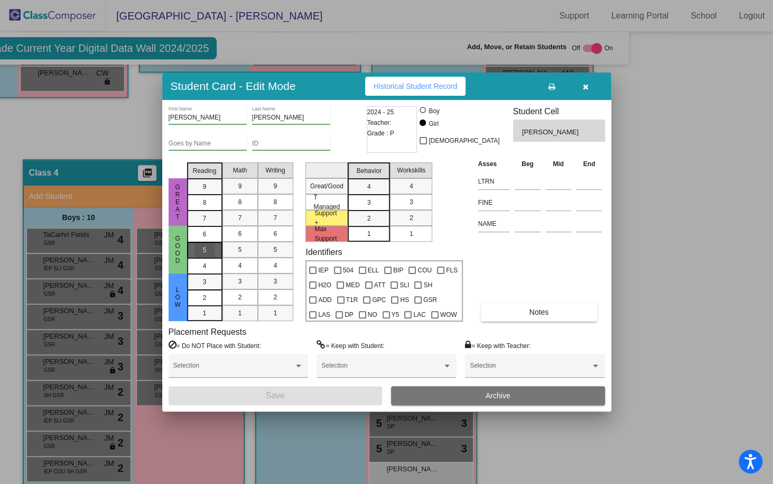
click at [216, 251] on mat-list-option "5" at bounding box center [204, 250] width 35 height 16
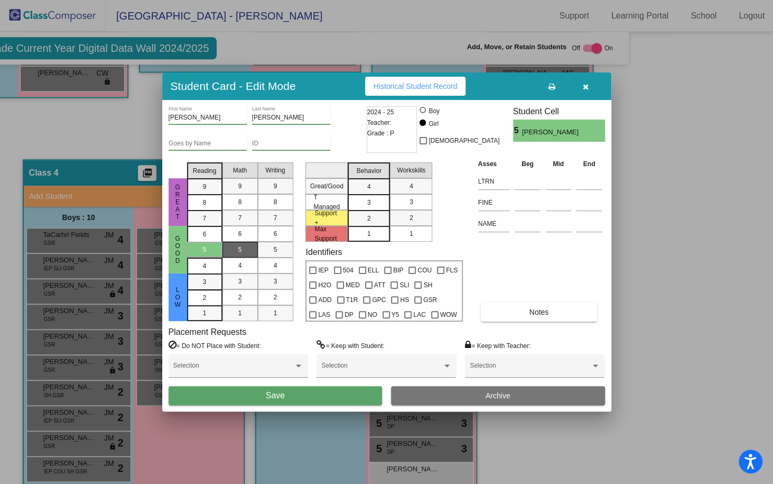
click at [238, 253] on span "5" at bounding box center [240, 250] width 4 height 10
click at [263, 253] on mat-list-option "5" at bounding box center [275, 250] width 35 height 16
click at [368, 191] on span "3" at bounding box center [369, 187] width 4 height 10
click at [401, 199] on div "3" at bounding box center [411, 202] width 21 height 16
click at [404, 314] on div at bounding box center [407, 314] width 7 height 7
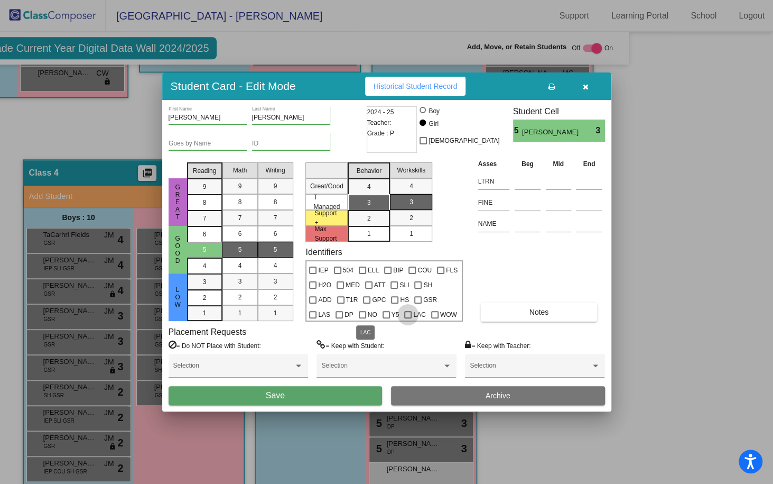
click at [408, 318] on input "LAC" at bounding box center [408, 318] width 1 height 1
checkbox input "true"
click at [483, 363] on div "Selection" at bounding box center [535, 367] width 130 height 19
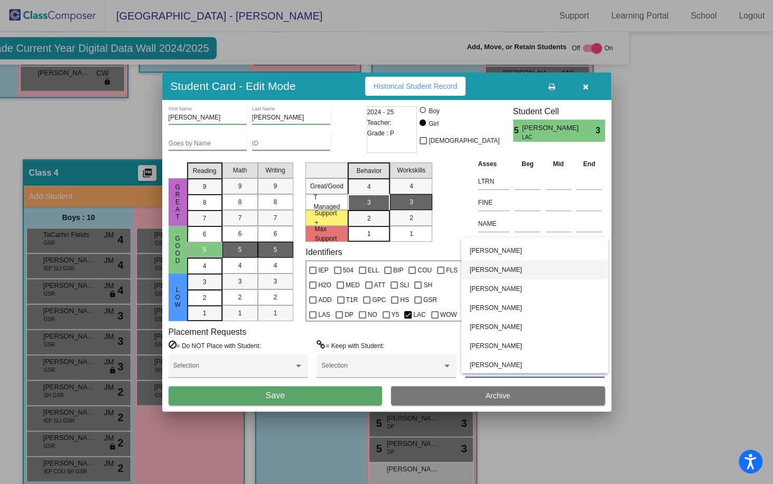
scroll to position [36, 0]
click at [492, 344] on span "Stephanie Stowe" at bounding box center [535, 344] width 130 height 19
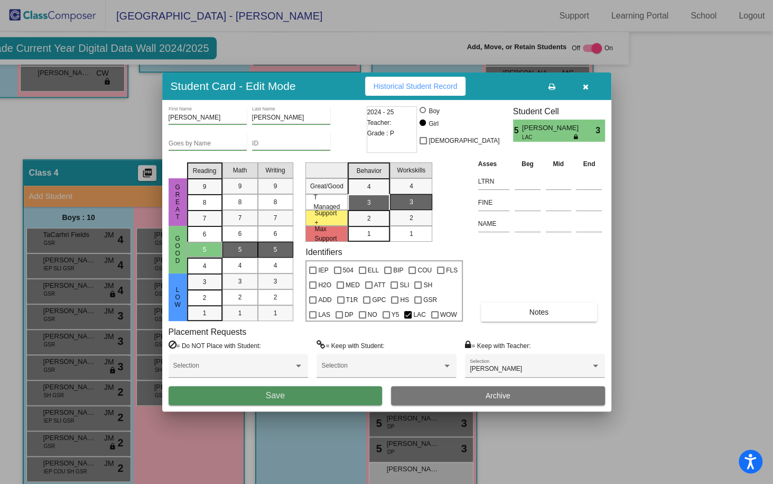
click at [323, 393] on button "Save" at bounding box center [276, 395] width 214 height 19
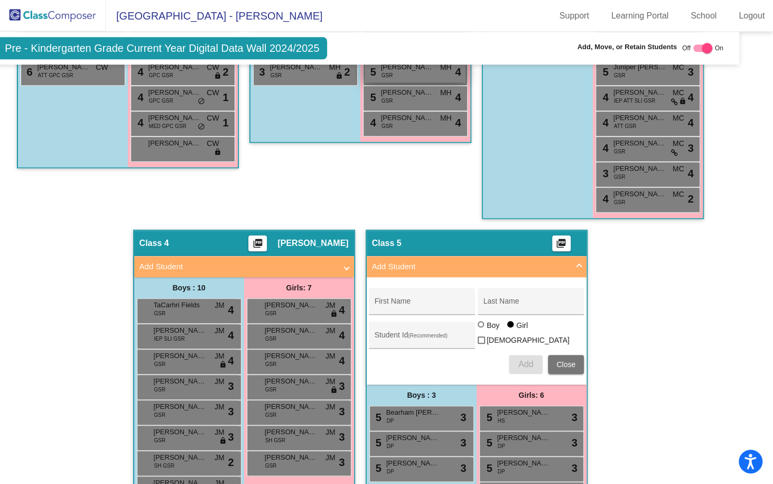
scroll to position [543, 26]
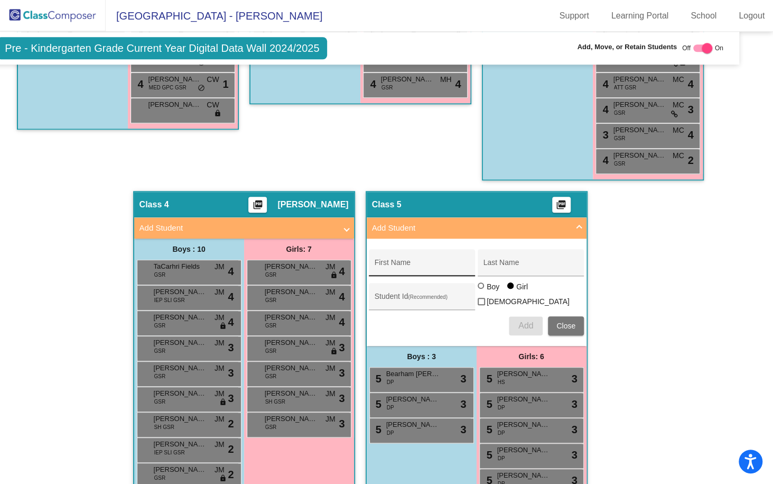
click at [407, 267] on input "First Name" at bounding box center [422, 266] width 95 height 8
type input "Sophia"
type input "Eaton"
click at [519, 321] on span "Add" at bounding box center [526, 325] width 15 height 9
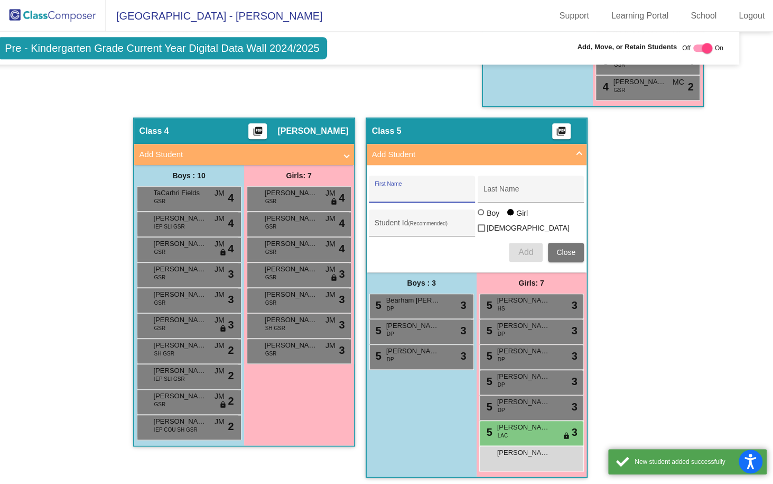
scroll to position [624, 26]
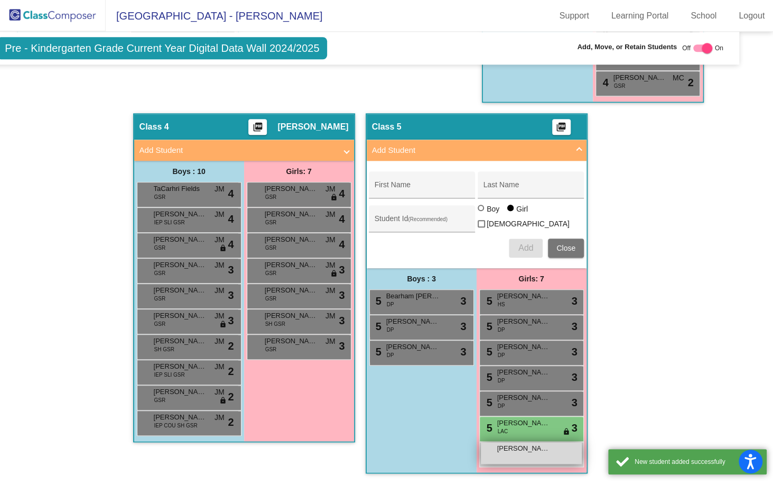
click at [538, 454] on div "Sophia Eaton lock do_not_disturb_alt" at bounding box center [531, 453] width 101 height 22
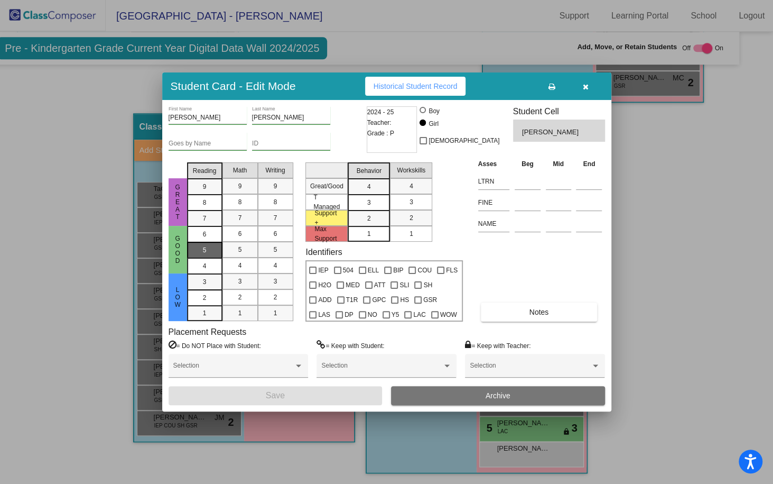
click at [209, 242] on div "5" at bounding box center [205, 234] width 21 height 16
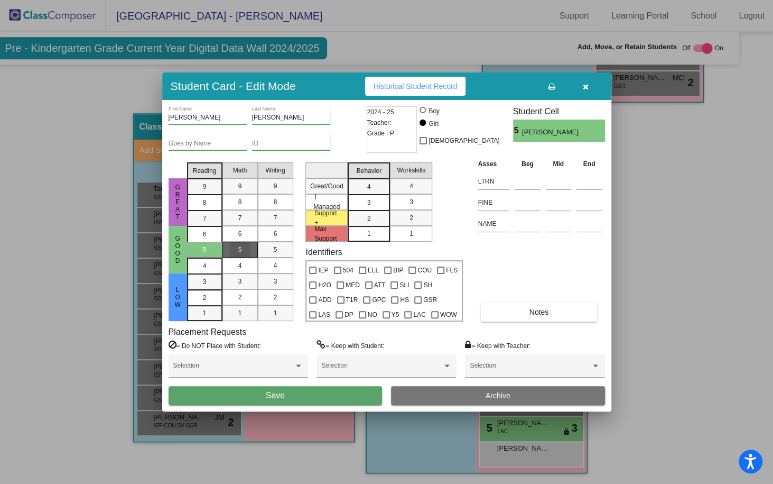
click at [236, 252] on div "5" at bounding box center [240, 250] width 21 height 16
click at [270, 254] on div "5" at bounding box center [275, 250] width 21 height 16
click at [378, 195] on div "3" at bounding box center [369, 187] width 21 height 16
click at [401, 195] on div "3" at bounding box center [411, 202] width 21 height 16
click at [389, 298] on div "HS" at bounding box center [400, 298] width 23 height 15
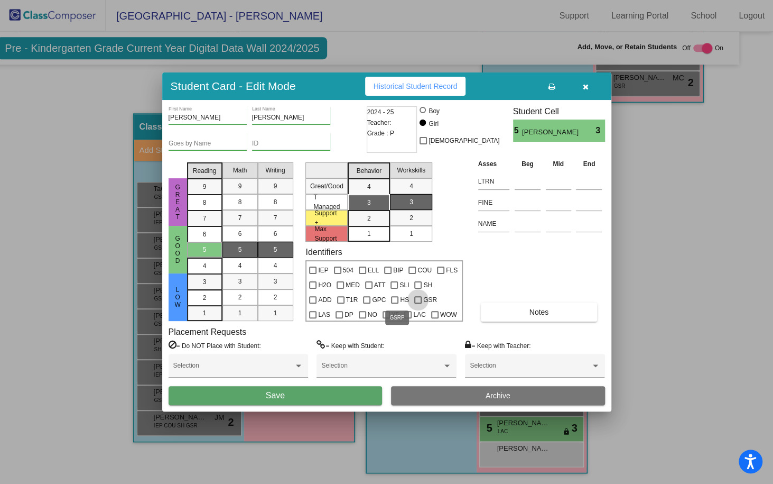
click at [414, 300] on div at bounding box center [417, 299] width 7 height 7
click at [418, 303] on input "GSR" at bounding box center [418, 303] width 1 height 1
checkbox input "true"
click at [225, 395] on button "Save" at bounding box center [276, 395] width 214 height 19
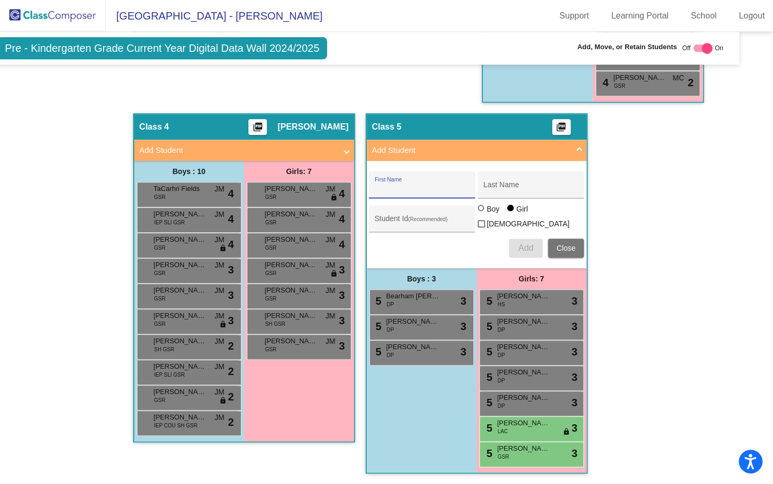
click at [412, 184] on input "First Name" at bounding box center [422, 188] width 95 height 8
type input "Jasmine"
type input "Ellsworth"
click at [521, 243] on span "Add" at bounding box center [526, 247] width 15 height 9
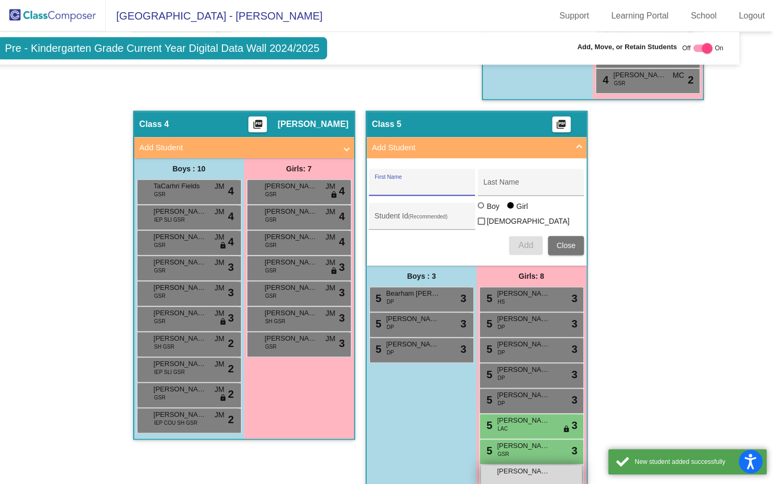
click at [515, 468] on span "Jasmine Ellsworth" at bounding box center [523, 471] width 53 height 11
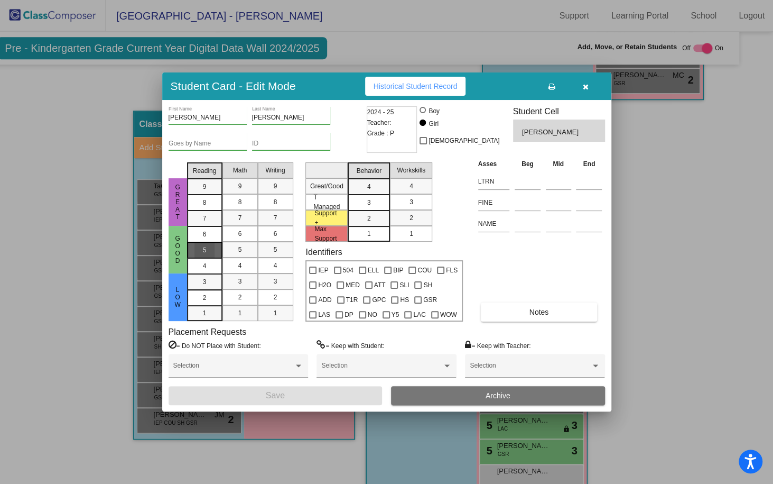
click at [205, 239] on span "5" at bounding box center [205, 234] width 4 height 10
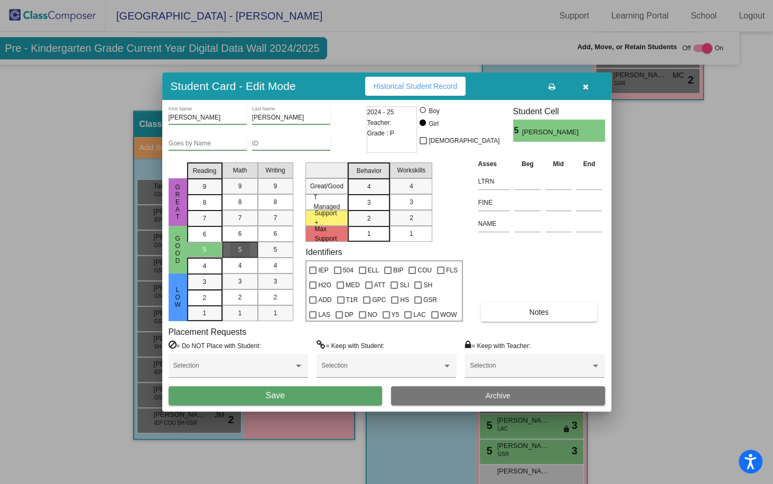
click at [233, 252] on div "5" at bounding box center [240, 250] width 21 height 16
click at [265, 253] on div "5" at bounding box center [275, 250] width 21 height 16
click at [373, 195] on div "3" at bounding box center [369, 187] width 21 height 16
click at [410, 205] on span "3" at bounding box center [412, 202] width 4 height 10
click at [391, 298] on div at bounding box center [394, 299] width 7 height 7
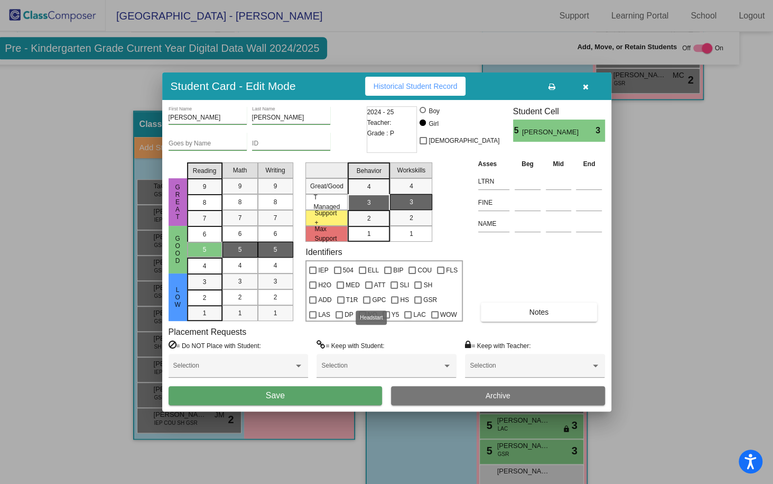
click at [394, 303] on input "HS" at bounding box center [394, 303] width 1 height 1
checkbox input "true"
click at [269, 396] on span "Save" at bounding box center [275, 395] width 19 height 9
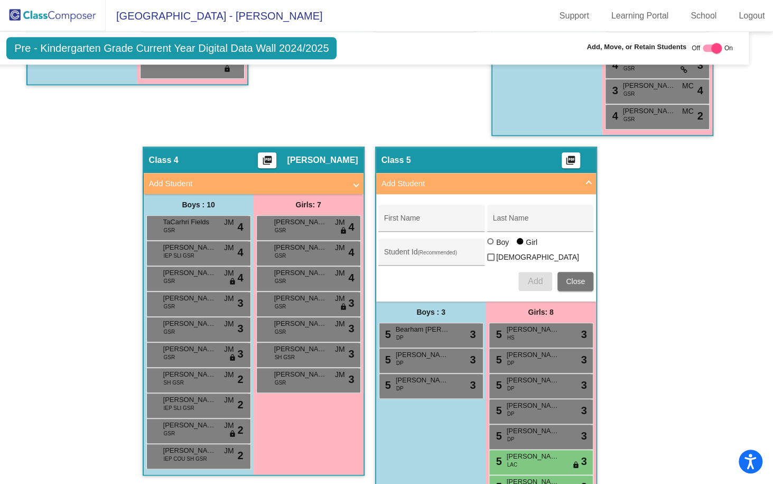
scroll to position [589, 17]
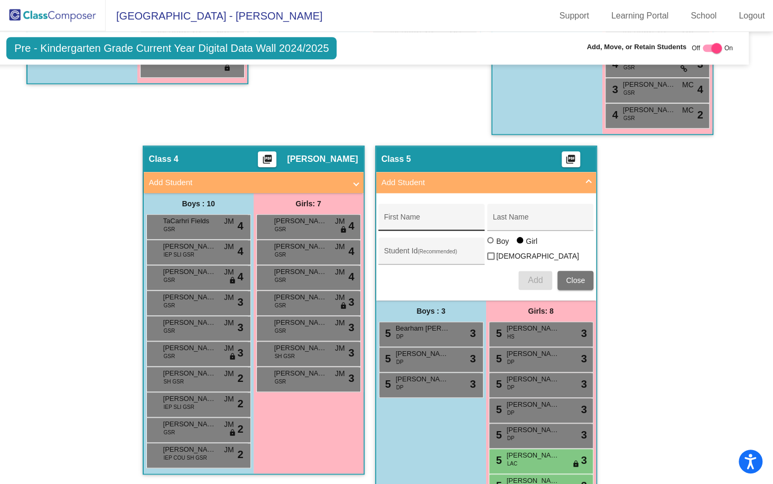
click at [416, 219] on input "First Name" at bounding box center [431, 221] width 95 height 8
type input "Paisley"
type input "Eyestone-Neve"
click at [527, 284] on button "Add" at bounding box center [536, 280] width 34 height 19
click at [603, 266] on div "Hallway - Hallway Class picture_as_pdf Add Student First Name Last Name Student…" at bounding box center [369, 160] width 742 height 811
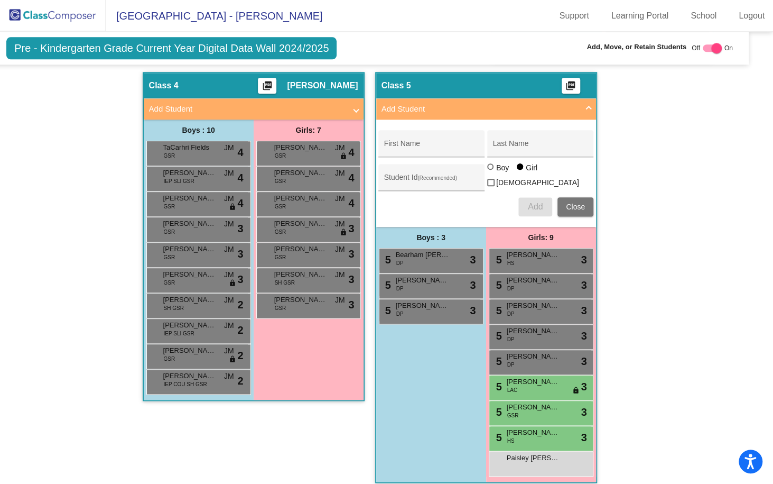
scroll to position [675, 17]
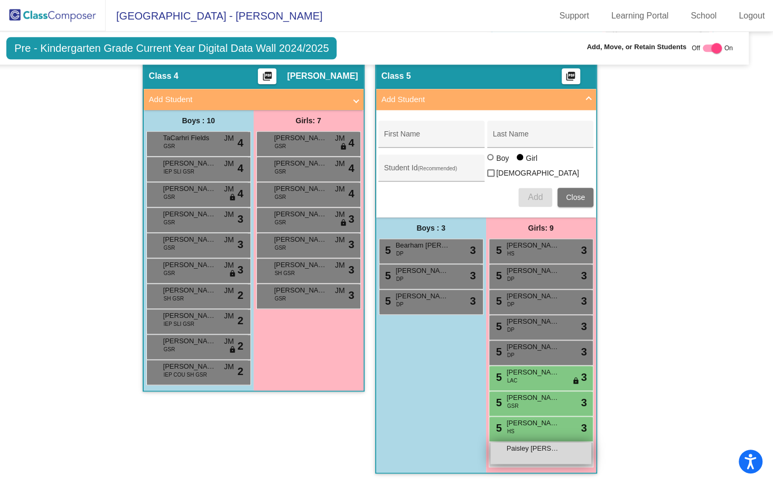
click at [523, 447] on span "Paisley Eyestone-Neve" at bounding box center [533, 448] width 53 height 11
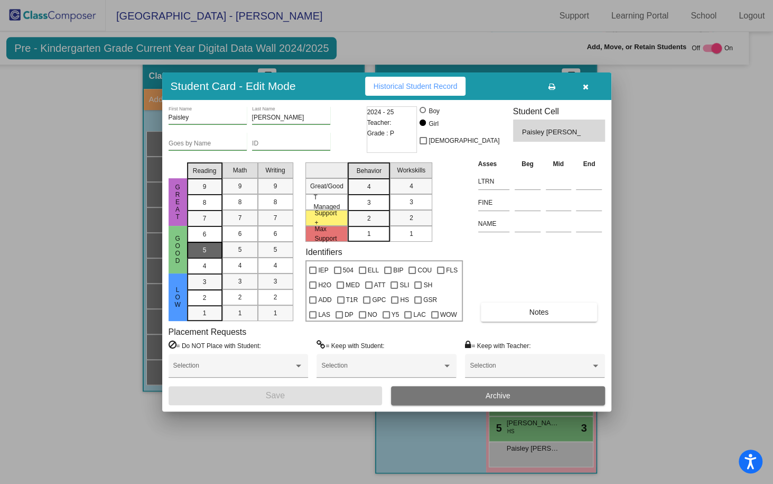
click at [212, 242] on div "5" at bounding box center [205, 234] width 21 height 16
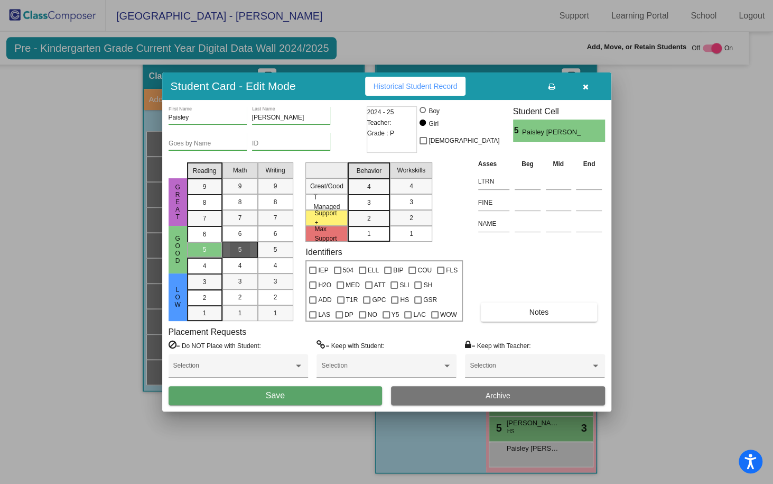
click at [241, 246] on span "5" at bounding box center [240, 250] width 4 height 10
click at [266, 246] on div "5" at bounding box center [275, 250] width 21 height 16
click at [364, 195] on div "3" at bounding box center [369, 187] width 21 height 16
click at [405, 202] on div "3" at bounding box center [411, 202] width 21 height 16
click at [414, 299] on div at bounding box center [417, 299] width 7 height 7
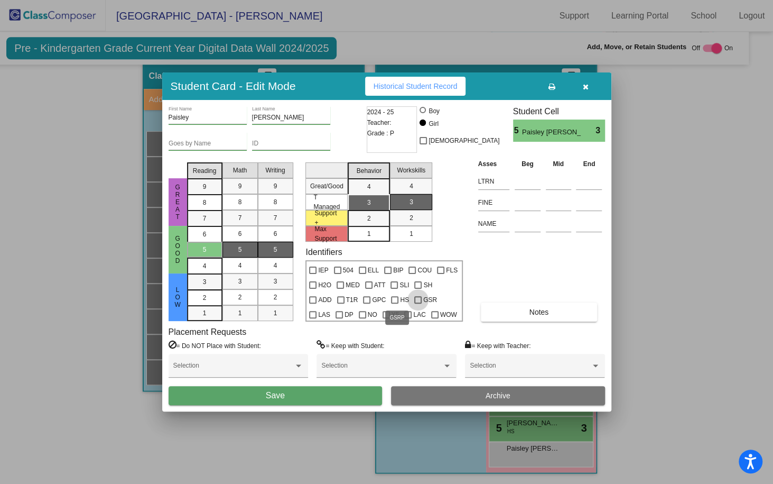
click at [418, 303] on input "GSR" at bounding box center [418, 303] width 1 height 1
checkbox input "true"
click at [317, 311] on div at bounding box center [312, 314] width 7 height 7
click at [313, 318] on input "LAS" at bounding box center [312, 318] width 1 height 1
checkbox input "true"
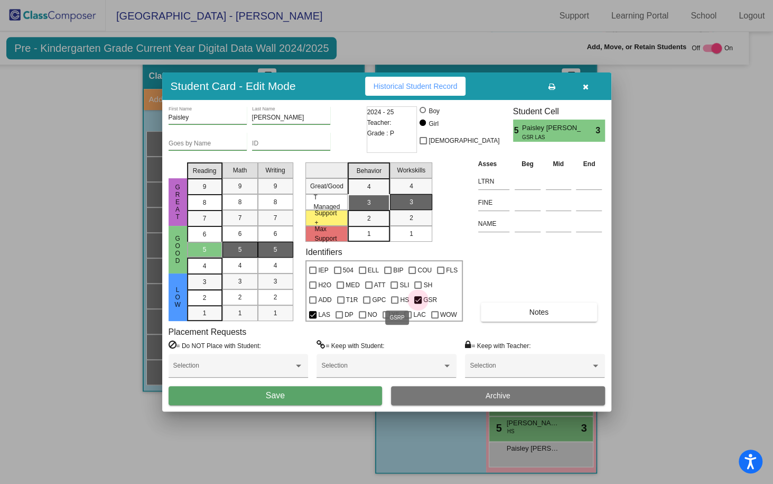
click at [414, 298] on div at bounding box center [417, 299] width 7 height 7
click at [418, 303] on input "GSR" at bounding box center [418, 303] width 1 height 1
click at [414, 298] on label "GSR" at bounding box center [425, 299] width 23 height 13
click at [418, 303] on input "GSR" at bounding box center [418, 303] width 1 height 1
checkbox input "true"
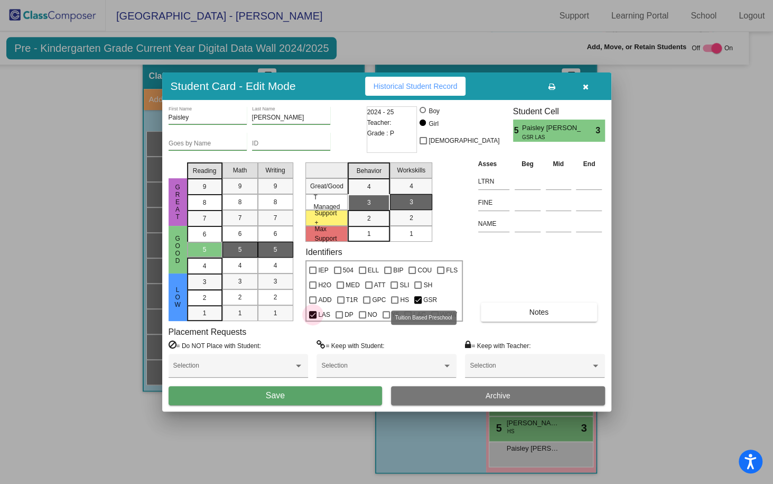
click at [317, 311] on div at bounding box center [312, 314] width 7 height 7
click at [313, 318] on input "LAS" at bounding box center [312, 318] width 1 height 1
checkbox input "false"
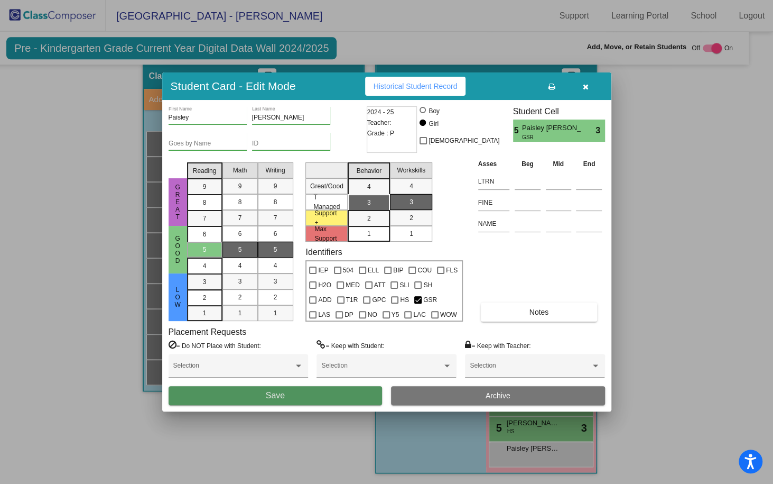
click at [300, 391] on button "Save" at bounding box center [276, 395] width 214 height 19
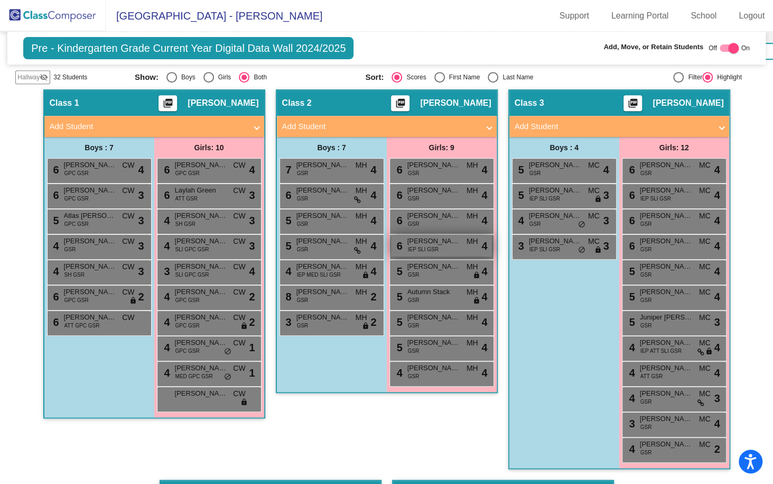
scroll to position [241, 2]
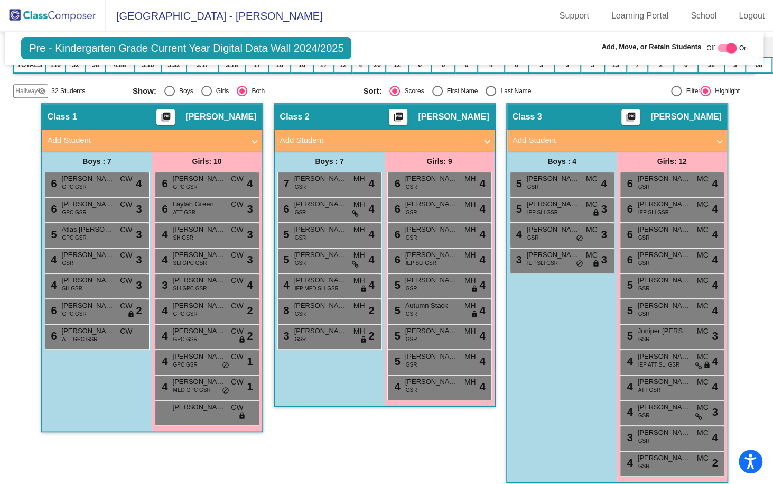
click at [26, 92] on span "Hallway" at bounding box center [26, 91] width 22 height 10
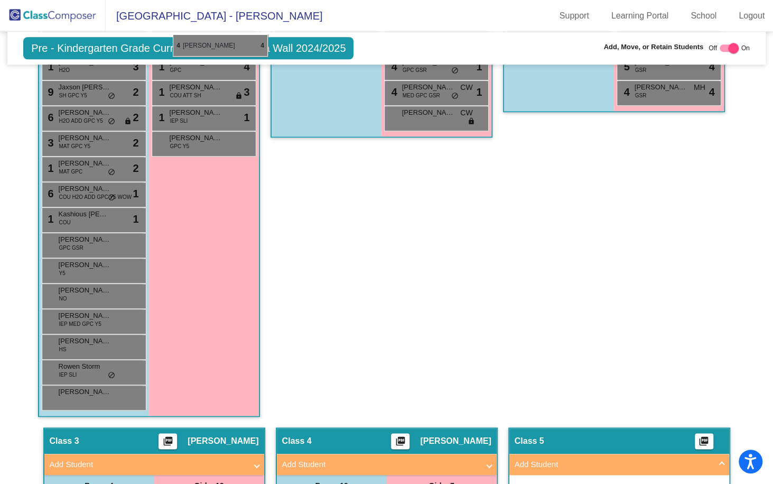
scroll to position [533, 0]
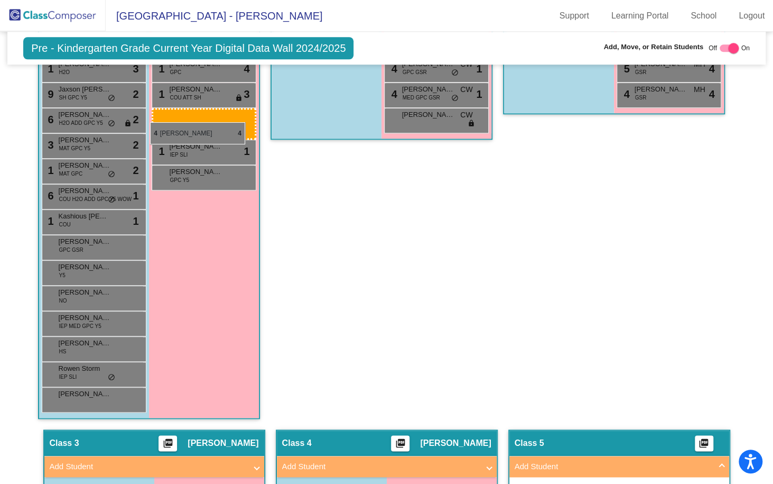
drag, startPoint x: 197, startPoint y: 371, endPoint x: 150, endPoint y: 122, distance: 252.8
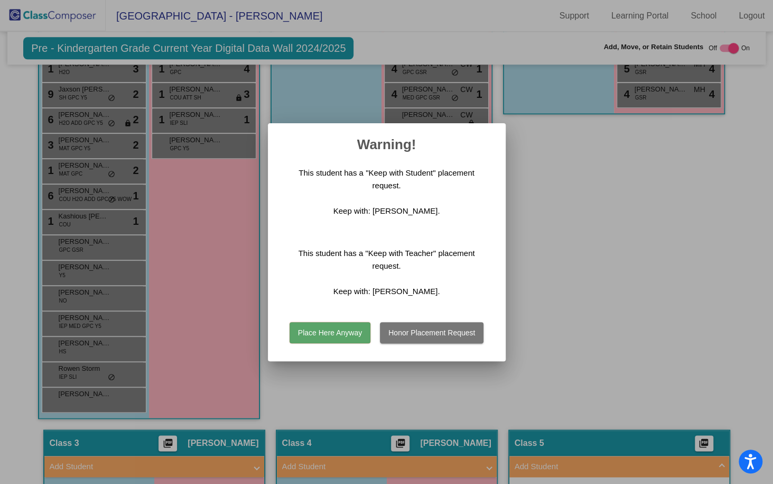
click at [319, 330] on button "Place Here Anyway" at bounding box center [330, 332] width 81 height 21
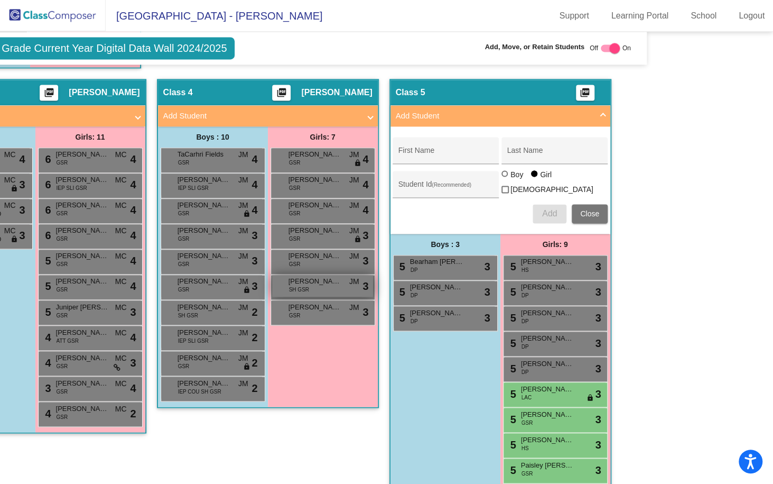
scroll to position [884, 137]
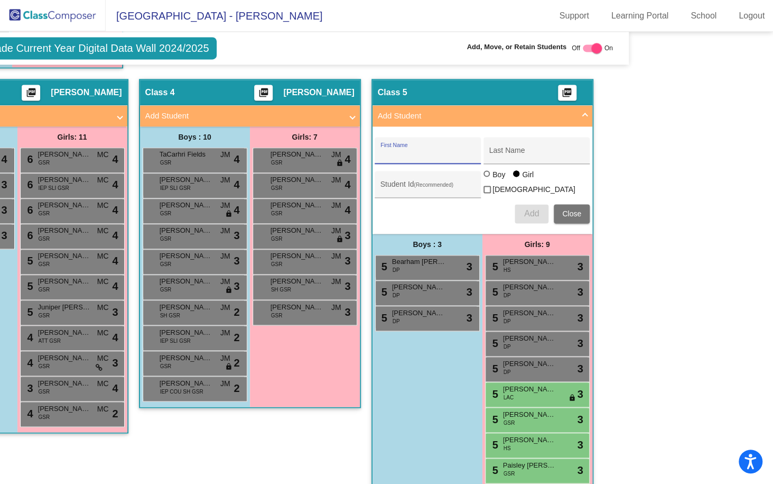
click at [405, 152] on input "First Name" at bounding box center [428, 154] width 95 height 8
type input "Jameslie"
type input "Gillett"
click at [524, 210] on span "Add" at bounding box center [531, 213] width 15 height 9
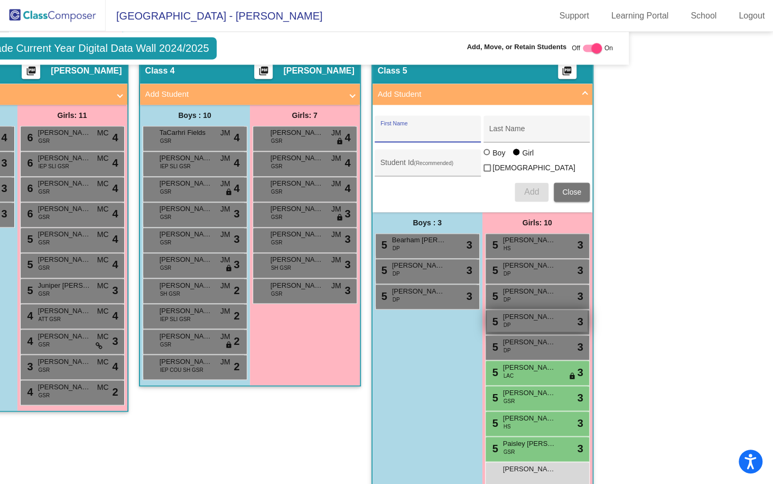
scroll to position [928, 137]
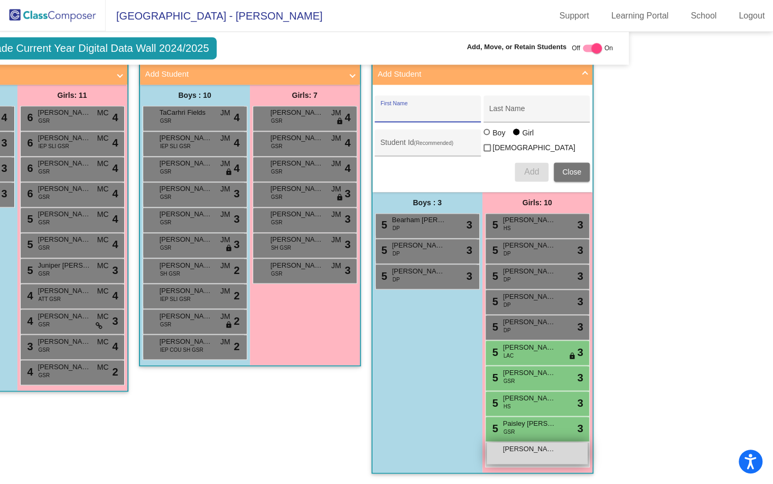
click at [533, 451] on div "Jameslie Gillett lock do_not_disturb_alt" at bounding box center [537, 453] width 101 height 22
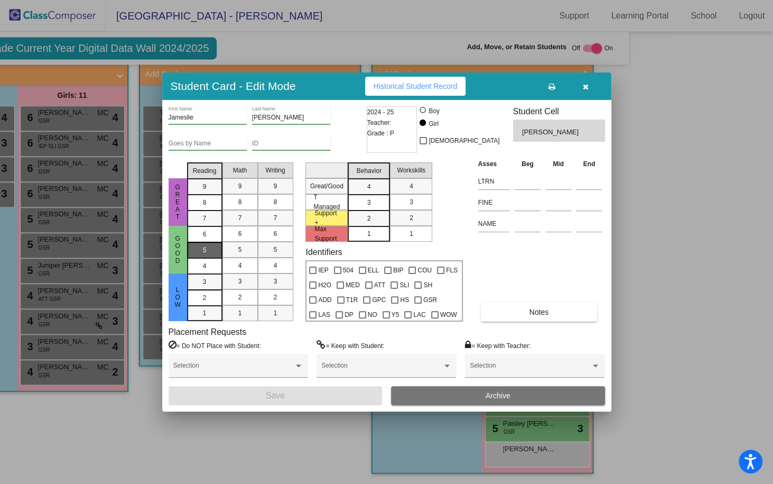
click at [211, 242] on div "5" at bounding box center [205, 234] width 21 height 16
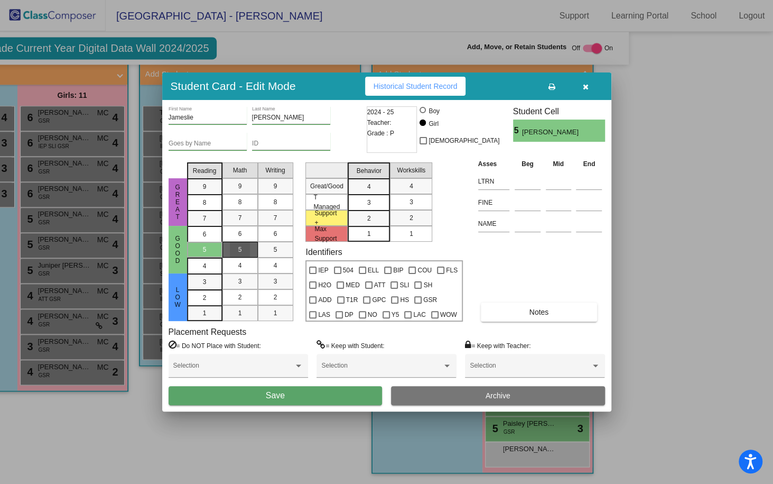
click at [244, 250] on div "5" at bounding box center [240, 250] width 21 height 16
click at [266, 250] on div "5" at bounding box center [275, 250] width 21 height 16
click at [361, 195] on div "3" at bounding box center [369, 187] width 21 height 16
click at [400, 200] on mat-list-option "3" at bounding box center [411, 202] width 42 height 16
click at [404, 311] on div at bounding box center [407, 314] width 7 height 7
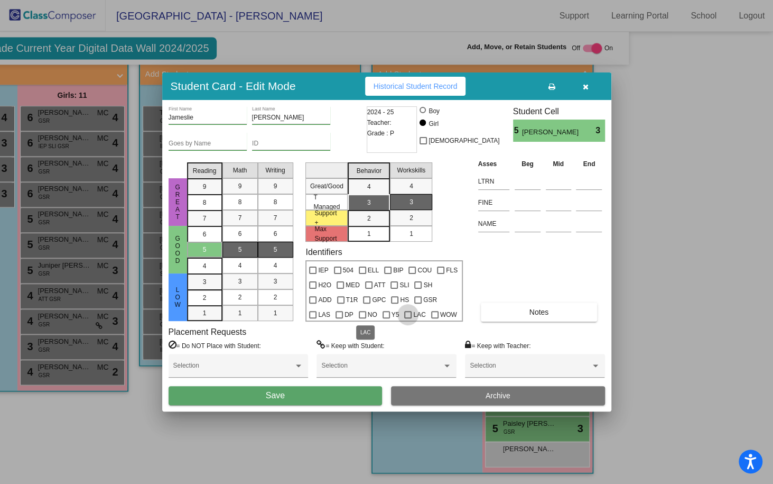
click at [408, 318] on input "LAC" at bounding box center [408, 318] width 1 height 1
checkbox input "true"
click at [344, 399] on button "Save" at bounding box center [276, 395] width 214 height 19
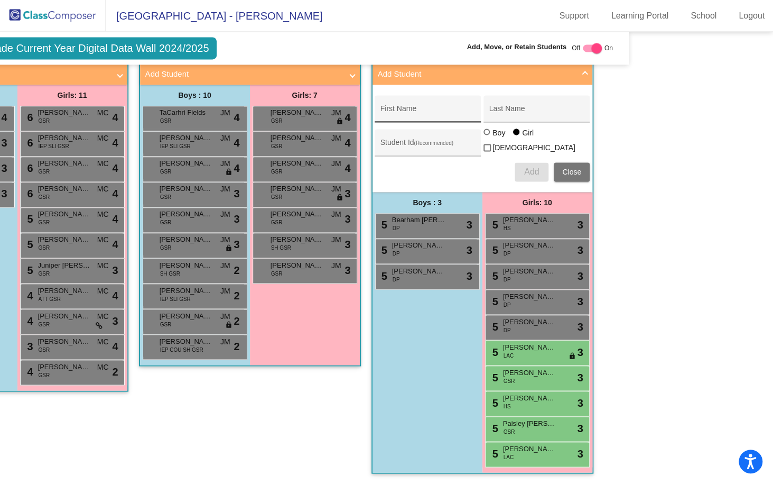
click at [427, 112] on input "First Name" at bounding box center [428, 112] width 95 height 8
type input "Taevyn"
type input "Gould"
click at [484, 134] on div at bounding box center [487, 131] width 6 height 6
click at [487, 137] on input "Boy" at bounding box center [487, 137] width 1 height 1
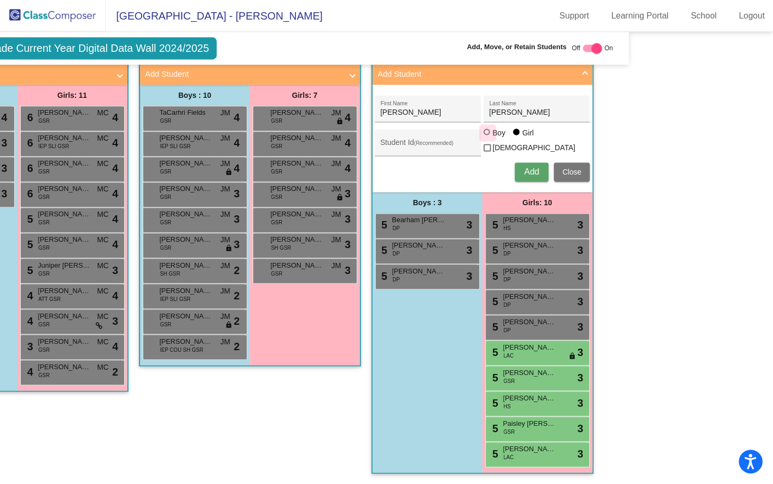
radio input "true"
click at [526, 167] on span "Add" at bounding box center [531, 171] width 15 height 9
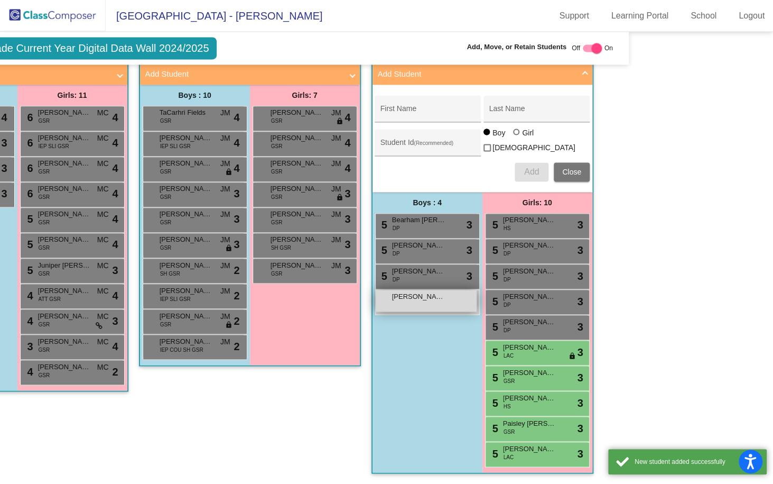
click at [413, 291] on span "Taevyn Gould" at bounding box center [418, 296] width 53 height 11
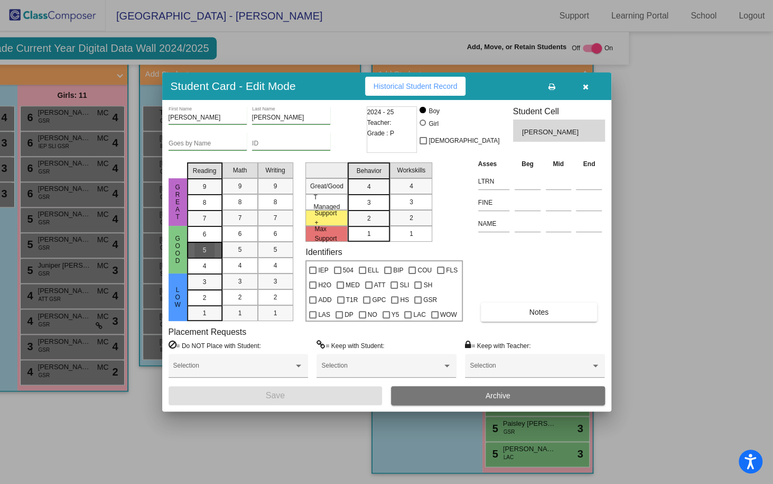
click at [217, 251] on mat-list-option "5" at bounding box center [204, 250] width 35 height 16
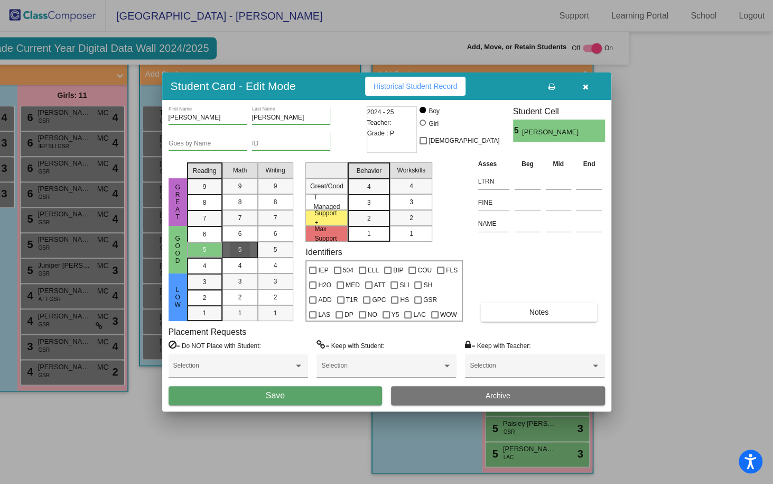
click at [244, 253] on div "5" at bounding box center [240, 250] width 21 height 16
click at [270, 253] on div "5" at bounding box center [275, 250] width 21 height 16
click at [368, 191] on span "3" at bounding box center [369, 187] width 4 height 10
click at [400, 201] on mat-list-option "3" at bounding box center [411, 202] width 42 height 16
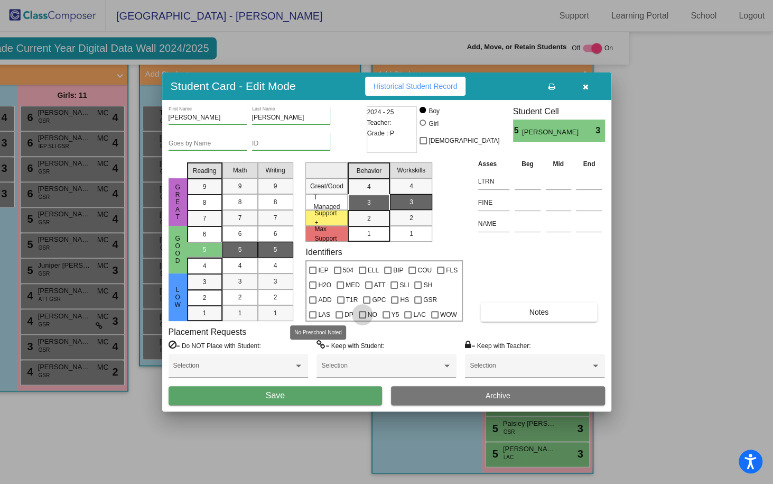
click at [359, 313] on div at bounding box center [362, 314] width 7 height 7
click at [362, 318] on input "NO" at bounding box center [362, 318] width 1 height 1
checkbox input "true"
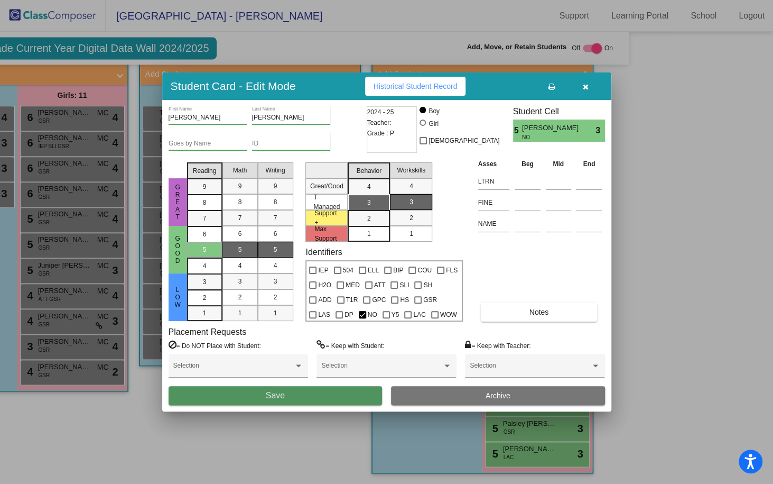
click at [293, 395] on button "Save" at bounding box center [276, 395] width 214 height 19
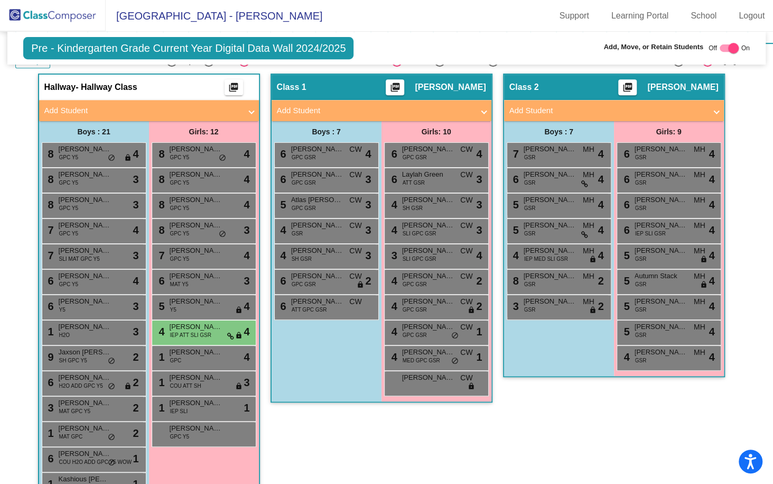
scroll to position [269, 0]
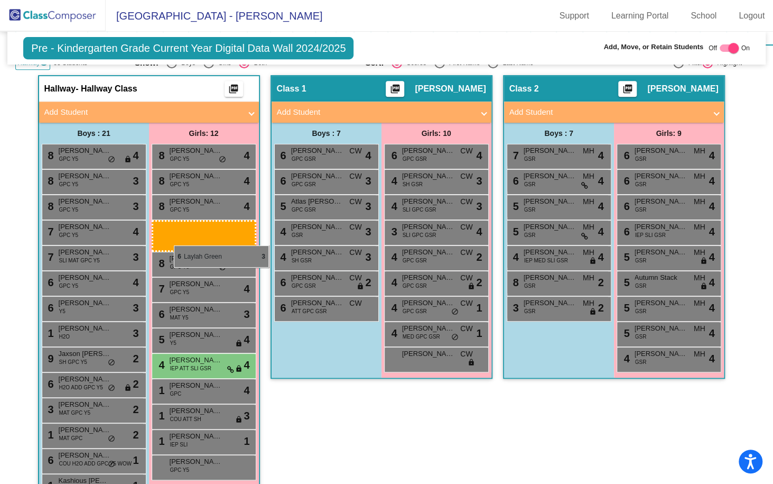
drag, startPoint x: 419, startPoint y: 184, endPoint x: 174, endPoint y: 245, distance: 252.2
